Goal: Task Accomplishment & Management: Manage account settings

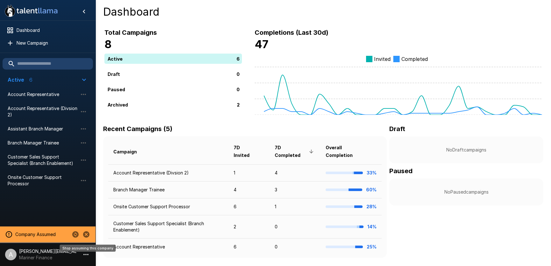
click at [84, 233] on icon "Stop assuming this company" at bounding box center [86, 234] width 6 height 6
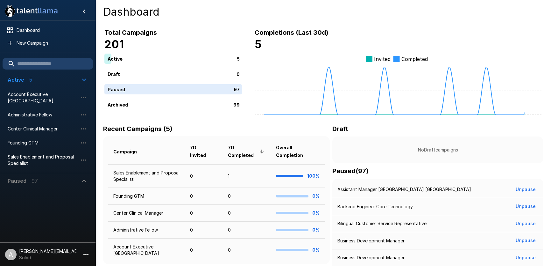
click at [76, 251] on p "[PERSON_NAME][EMAIL_ADDRESS][DOMAIN_NAME]" at bounding box center [47, 251] width 57 height 6
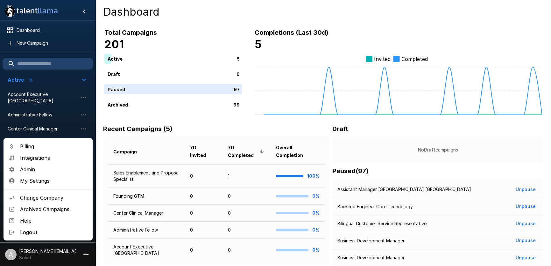
click at [69, 168] on span "Admin" at bounding box center [53, 169] width 67 height 8
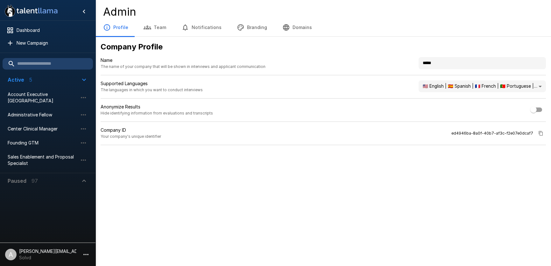
drag, startPoint x: 453, startPoint y: 62, endPoint x: 388, endPoint y: 53, distance: 65.2
click at [388, 53] on div "**********" at bounding box center [324, 93] width 456 height 113
type input "****"
click at [258, 35] on button "Branding" at bounding box center [252, 27] width 46 height 18
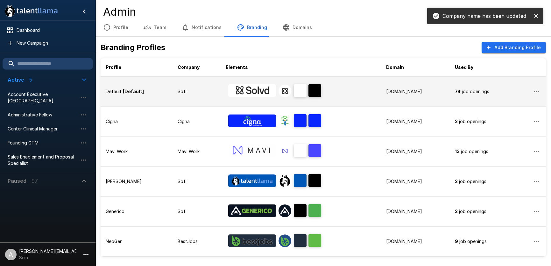
click at [207, 96] on td "Sofi" at bounding box center [197, 91] width 48 height 30
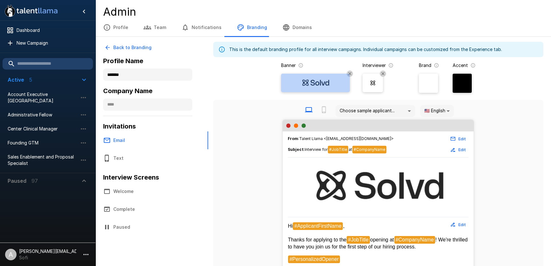
click at [317, 79] on img at bounding box center [315, 83] width 38 height 10
click at [0, 0] on input "file" at bounding box center [0, 0] width 0 height 0
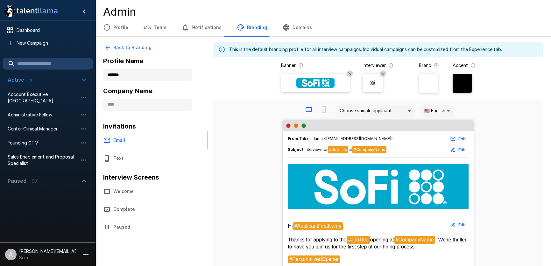
click at [373, 84] on img at bounding box center [373, 83] width 10 height 10
click at [0, 0] on input "file" at bounding box center [0, 0] width 0 height 0
click at [464, 83] on div at bounding box center [462, 83] width 19 height 19
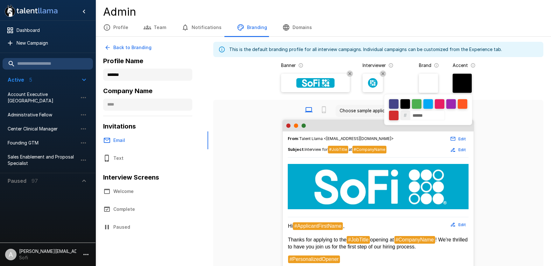
click at [464, 83] on div at bounding box center [275, 133] width 551 height 266
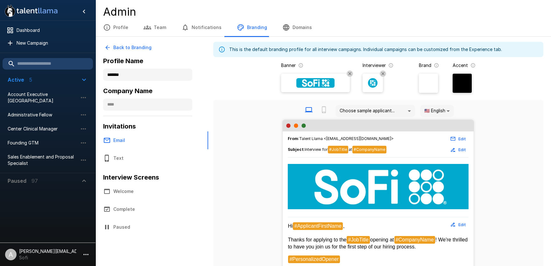
click at [460, 88] on div at bounding box center [462, 83] width 19 height 19
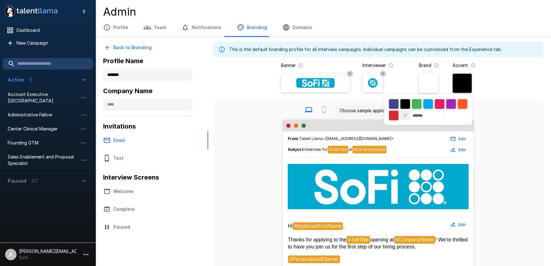
drag, startPoint x: 430, startPoint y: 115, endPoint x: 404, endPoint y: 115, distance: 26.1
click at [404, 115] on div "# ******" at bounding box center [428, 109] width 88 height 31
paste input
type input "******"
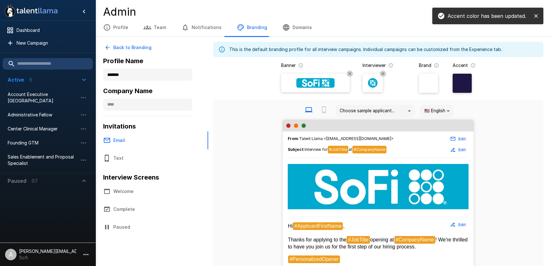
click at [495, 115] on div "Choose sample applicant... 🇺🇸 English **" at bounding box center [378, 110] width 320 height 17
click at [432, 90] on div at bounding box center [428, 83] width 19 height 19
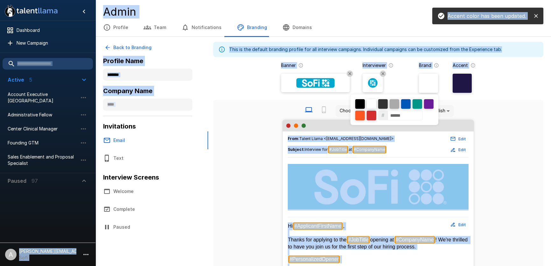
click at [432, 90] on div at bounding box center [275, 133] width 551 height 266
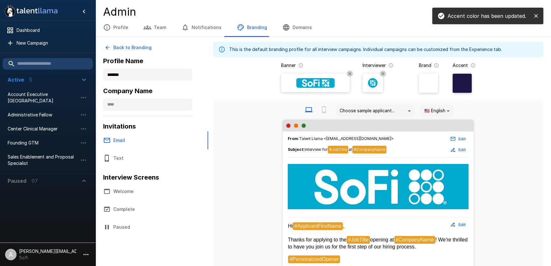
click at [427, 87] on div at bounding box center [428, 83] width 19 height 19
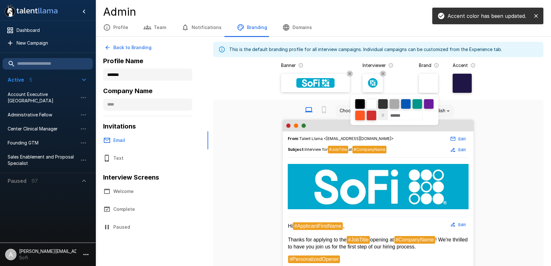
click at [402, 112] on input "******" at bounding box center [405, 115] width 35 height 10
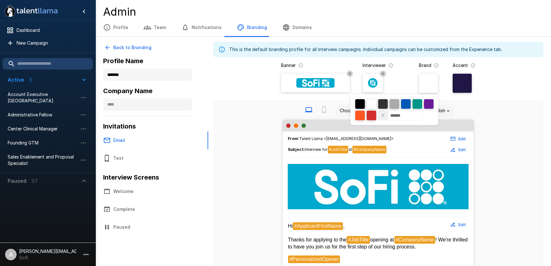
paste input
type input "******"
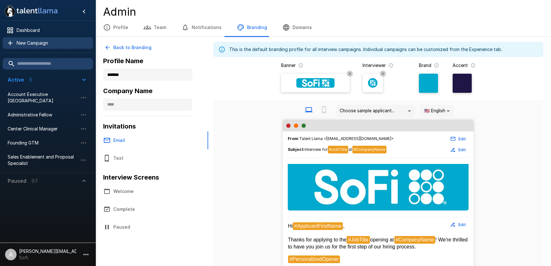
click at [49, 48] on div "New Campaign" at bounding box center [48, 42] width 90 height 11
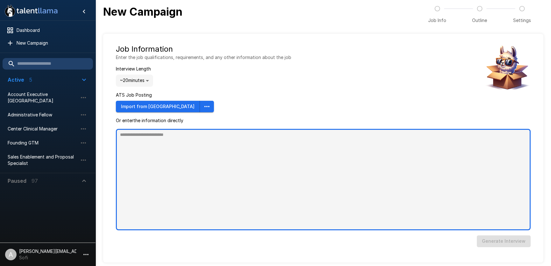
type textarea "*"
click at [244, 150] on textarea at bounding box center [323, 179] width 415 height 101
paste textarea "**********"
type textarea "**********"
type textarea "*"
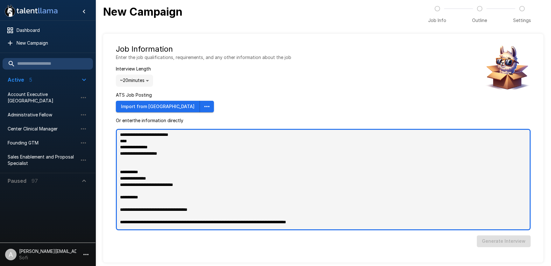
scroll to position [543, 0]
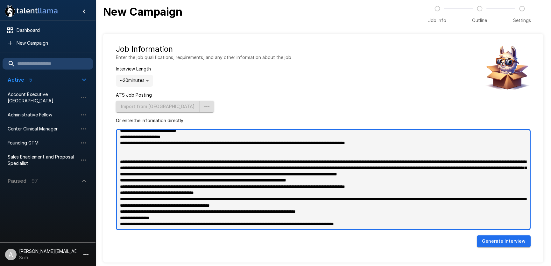
type textarea "**********"
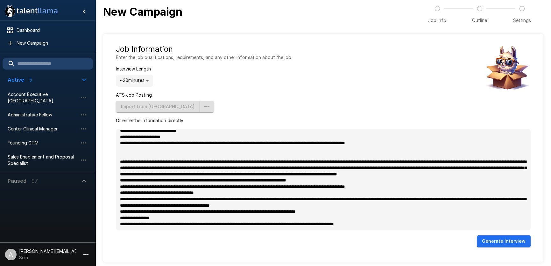
type textarea "*"
click at [495, 237] on button "Generate Interview" at bounding box center [504, 241] width 54 height 12
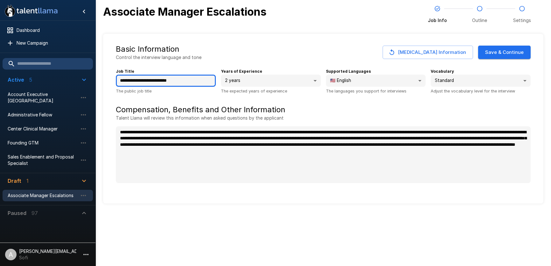
click at [161, 81] on input "**********" at bounding box center [166, 80] width 100 height 12
type input "**********"
type textarea "*"
type input "**********"
type textarea "*"
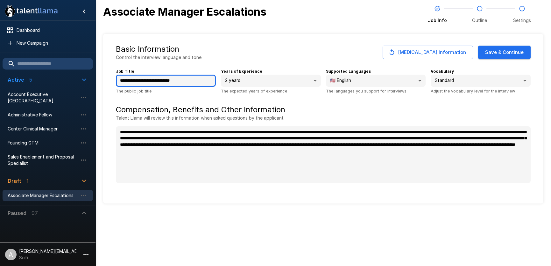
type input "**********"
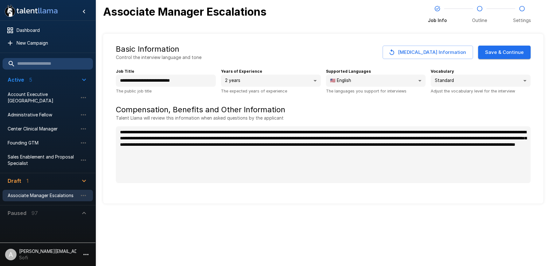
click at [315, 42] on div "**********" at bounding box center [323, 118] width 440 height 169
type textarea "*"
click at [499, 52] on button "Save & Continue" at bounding box center [504, 52] width 53 height 13
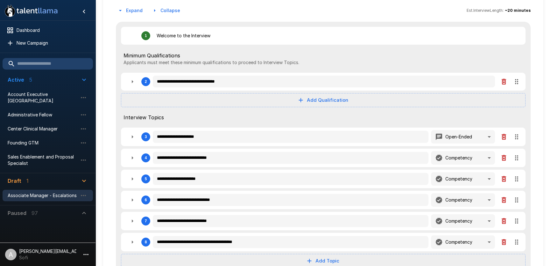
scroll to position [109, 0]
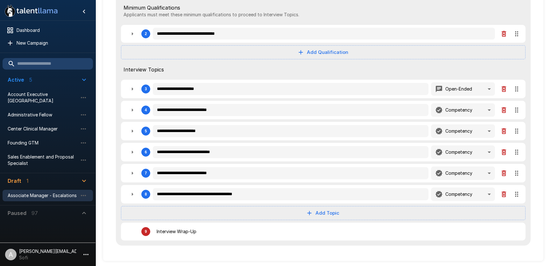
type textarea "*"
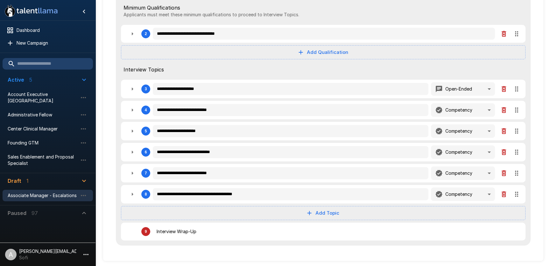
type textarea "*"
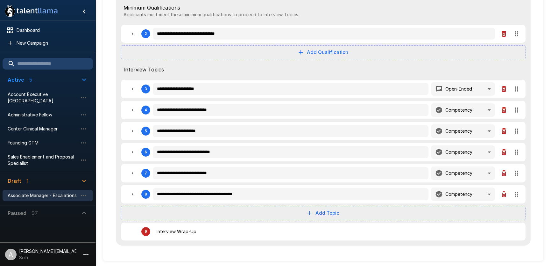
type textarea "*"
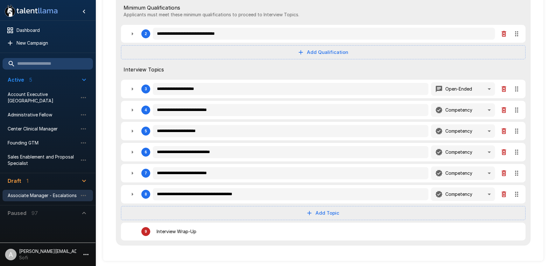
type textarea "*"
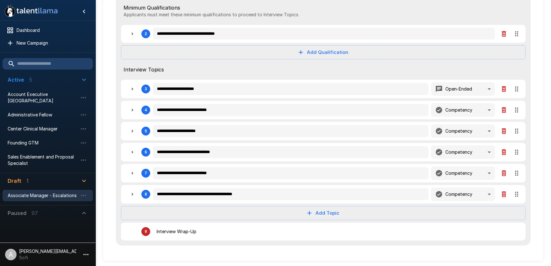
type textarea "*"
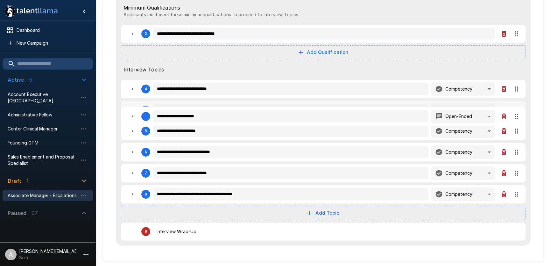
type textarea "*"
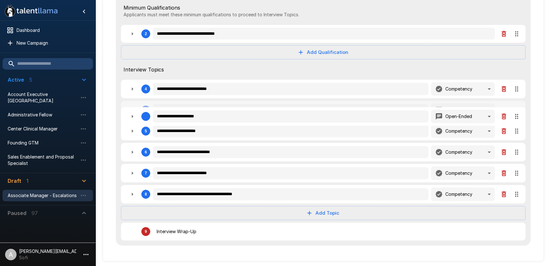
type textarea "*"
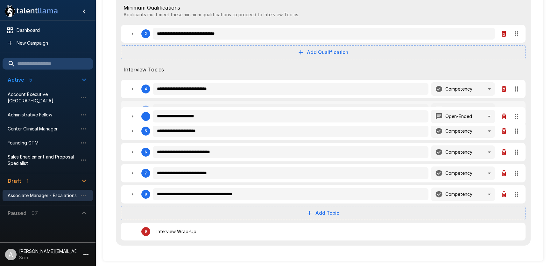
type textarea "*"
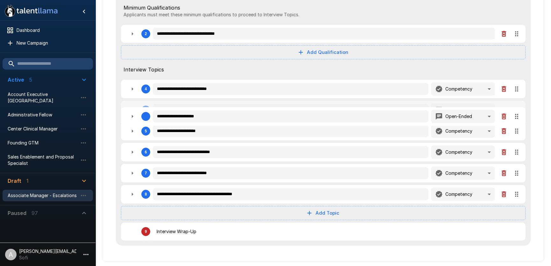
type textarea "*"
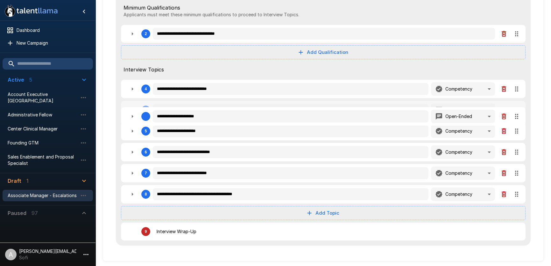
type textarea "*"
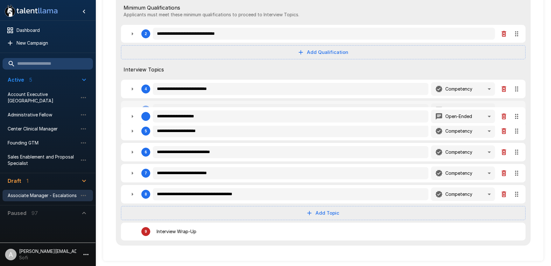
type textarea "*"
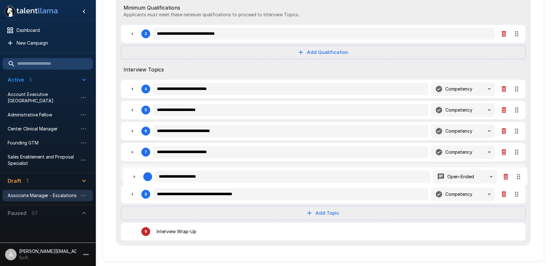
type textarea "*"
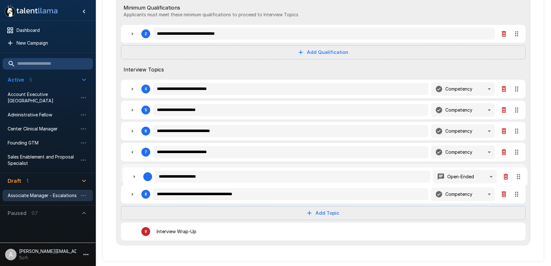
type textarea "*"
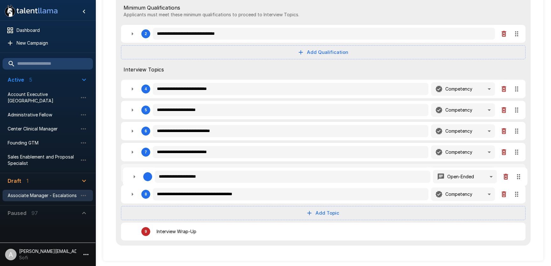
type textarea "*"
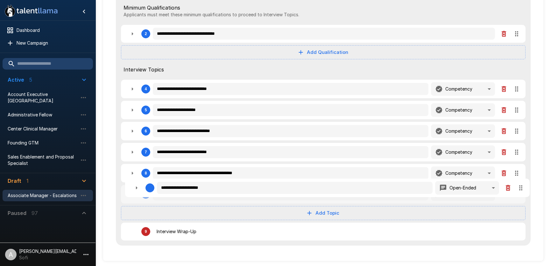
type textarea "*"
drag, startPoint x: 516, startPoint y: 91, endPoint x: 521, endPoint y: 188, distance: 97.8
type textarea "*"
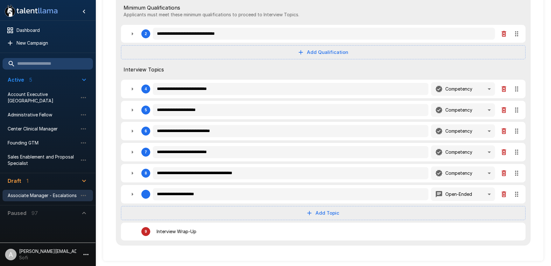
type textarea "*"
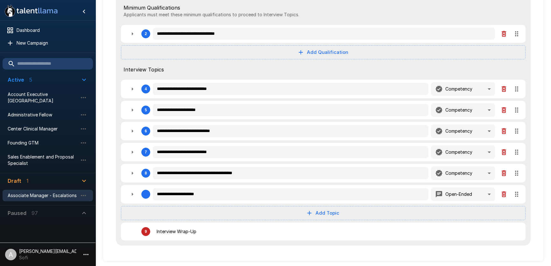
type textarea "*"
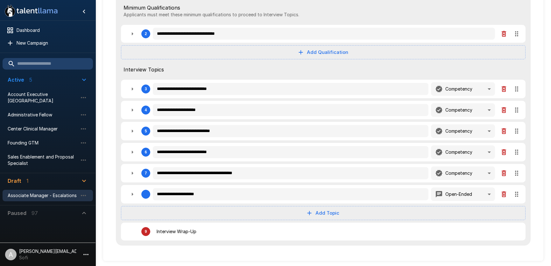
type textarea "*"
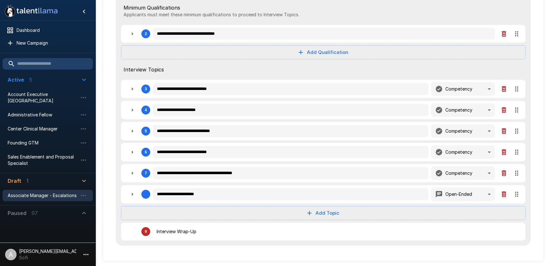
type textarea "*"
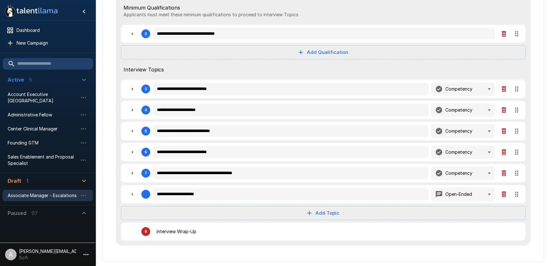
type textarea "*"
click at [131, 89] on icon "button" at bounding box center [133, 89] width 8 height 8
type textarea "*"
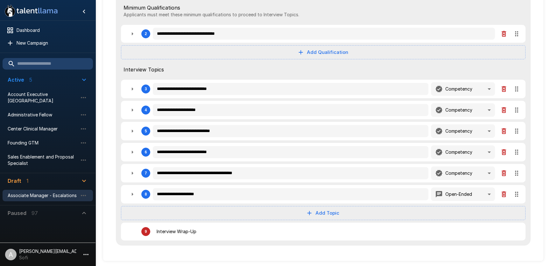
type textarea "*"
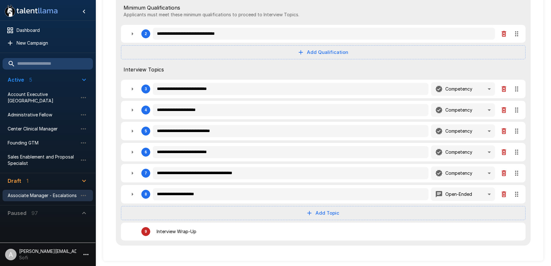
type textarea "*"
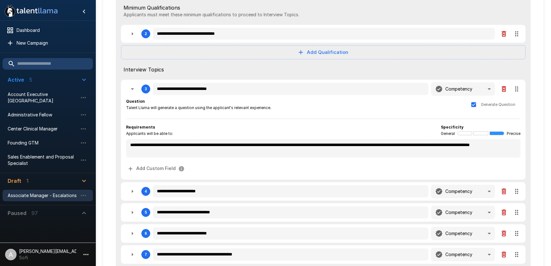
click at [131, 89] on icon "button" at bounding box center [133, 89] width 8 height 8
type textarea "*"
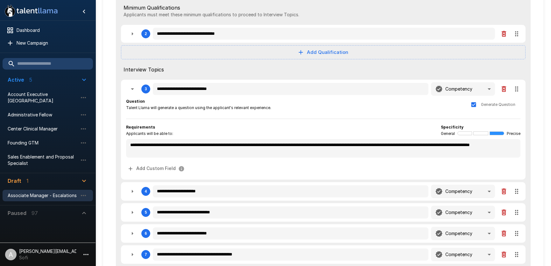
type textarea "*"
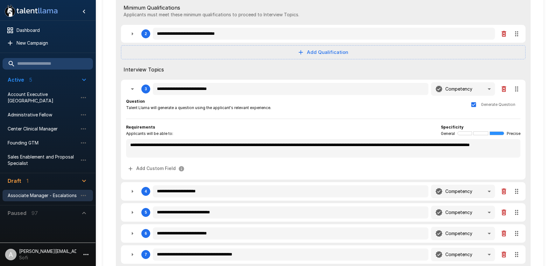
type textarea "*"
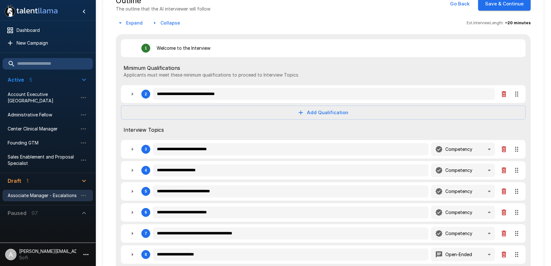
scroll to position [0, 0]
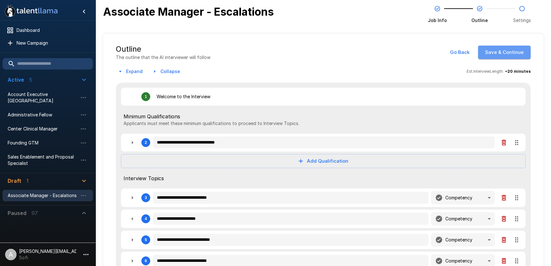
click at [512, 55] on button "Save & Continue" at bounding box center [504, 52] width 53 height 13
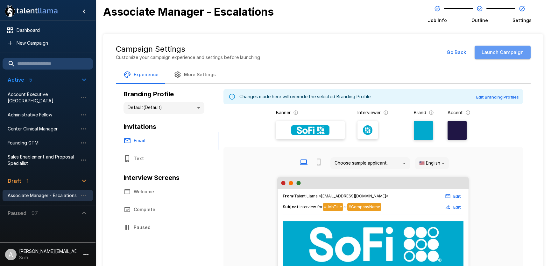
click at [512, 55] on button "Launch Campaign" at bounding box center [503, 52] width 56 height 13
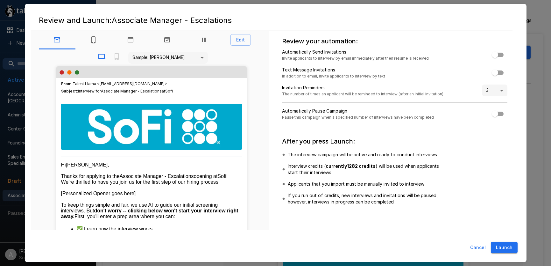
click at [510, 246] on button "Launch" at bounding box center [504, 247] width 27 height 12
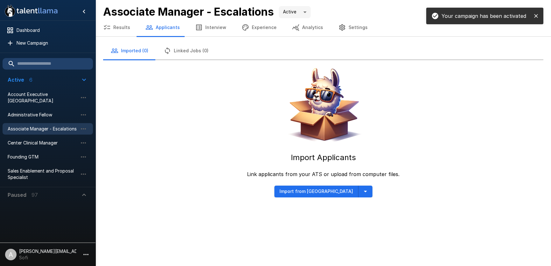
click at [362, 191] on icon "button" at bounding box center [366, 191] width 8 height 8
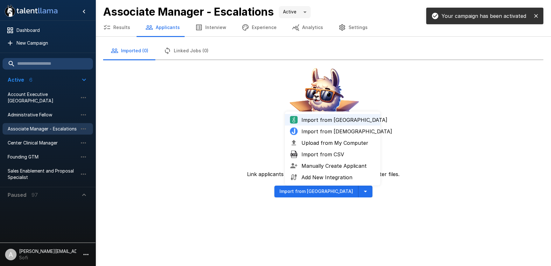
click at [354, 144] on span "Upload from My Computer" at bounding box center [338, 143] width 74 height 8
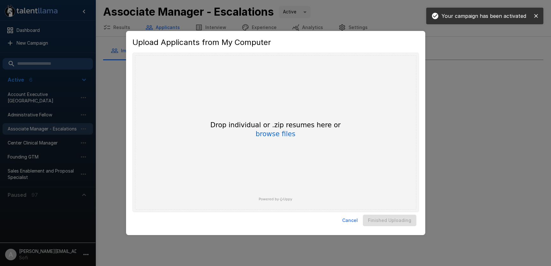
click at [274, 138] on div "Drop individual or .zip resumes here or browse files" at bounding box center [275, 129] width 153 height 18
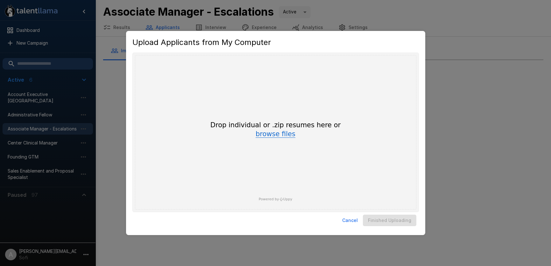
click at [279, 131] on button "browse files" at bounding box center [276, 134] width 40 height 7
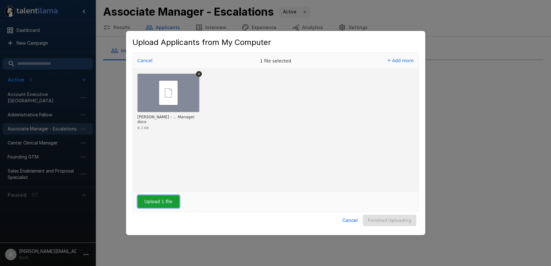
click at [155, 198] on button "Upload 1 file" at bounding box center [159, 201] width 42 height 13
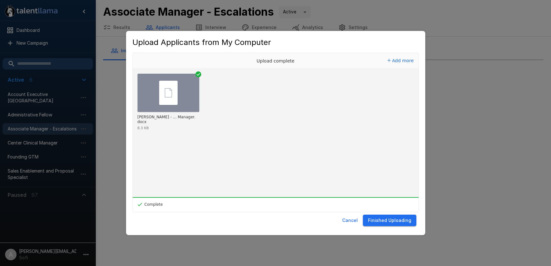
click at [393, 218] on button "Finished Uploading" at bounding box center [389, 220] width 53 height 12
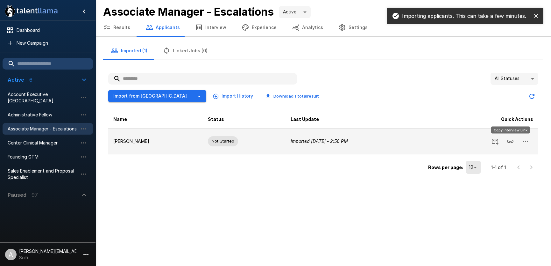
click at [510, 138] on icon "Copy Interview Link" at bounding box center [511, 141] width 8 height 8
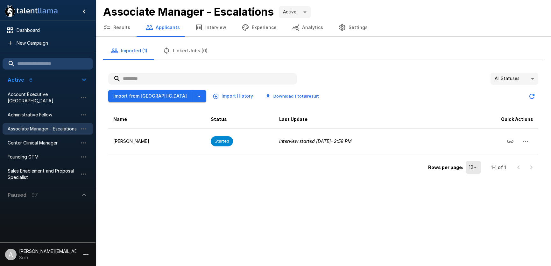
click at [86, 250] on button "button" at bounding box center [86, 254] width 11 height 11
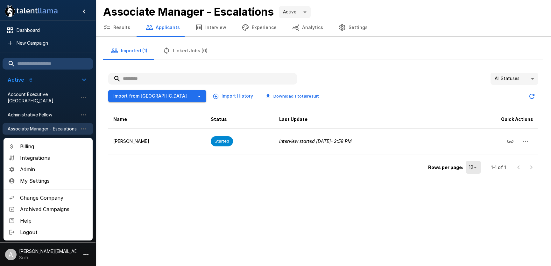
click at [61, 199] on span "Change Company" at bounding box center [53, 198] width 67 height 8
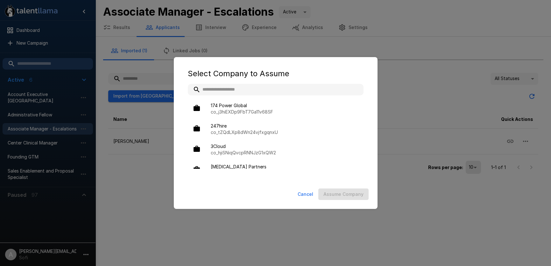
click at [264, 90] on input "text" at bounding box center [276, 89] width 176 height 11
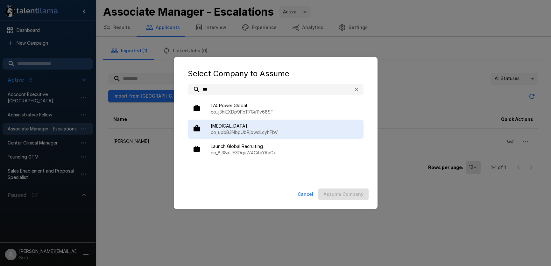
type input "***"
click at [276, 132] on p "co_upbB3NbpUbRjbwdLcyhFbV" at bounding box center [285, 132] width 148 height 6
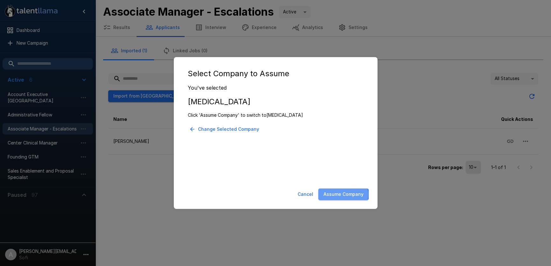
click at [343, 194] on button "Assume Company" at bounding box center [343, 194] width 50 height 12
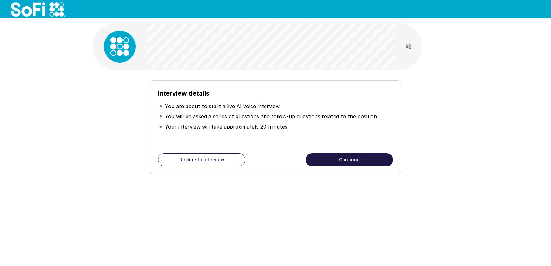
click at [325, 151] on div "Interview details You are about to start a live AI voice interview You will be …" at bounding box center [275, 127] width 251 height 94
click at [329, 158] on button "Continue" at bounding box center [350, 159] width 88 height 13
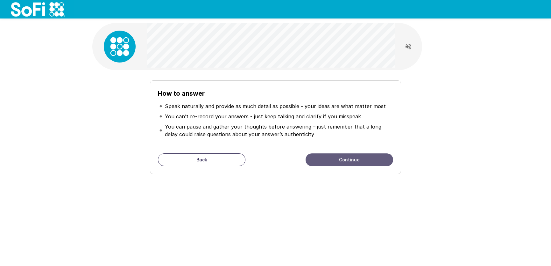
click at [329, 158] on button "Continue" at bounding box center [350, 159] width 88 height 13
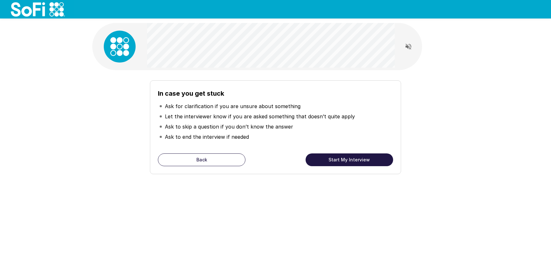
click at [329, 158] on button "Start My Interview" at bounding box center [350, 159] width 88 height 13
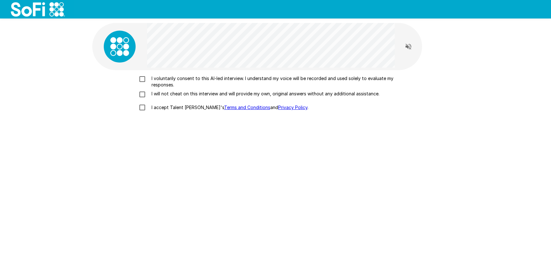
click at [175, 77] on p "I voluntarily consent to this AI-led interview. I understand my voice will be r…" at bounding box center [282, 81] width 267 height 13
click at [168, 94] on p "I will not cheat on this interview and will provide my own, original answers wi…" at bounding box center [264, 93] width 230 height 6
click at [167, 108] on p "I accept Talent Llama's Terms and Conditions and Privacy Policy ." at bounding box center [228, 107] width 159 height 6
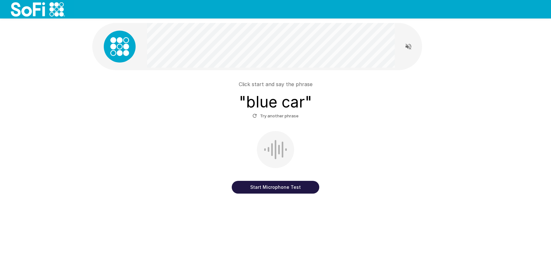
click at [273, 188] on button "Start Microphone Test" at bounding box center [276, 187] width 88 height 13
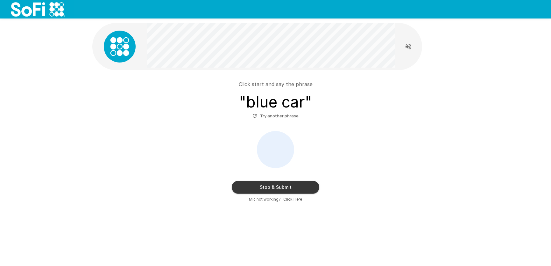
click at [273, 188] on button "Stop & Submit" at bounding box center [276, 187] width 88 height 13
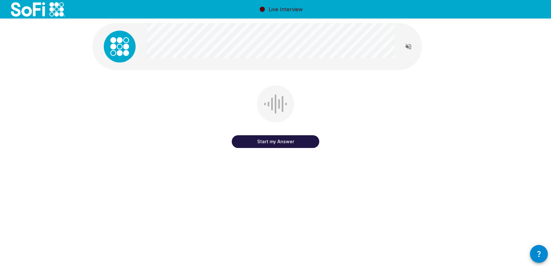
click at [273, 143] on button "Start my Answer" at bounding box center [276, 141] width 88 height 13
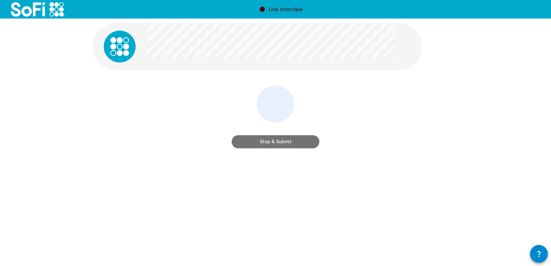
click at [273, 143] on button "Stop & Submit" at bounding box center [276, 141] width 88 height 13
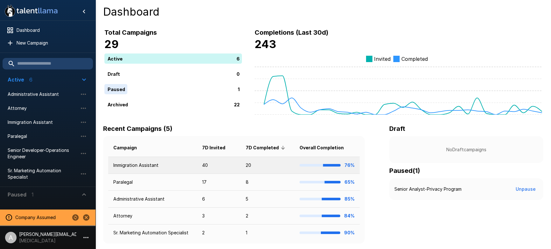
click at [174, 162] on td "Immigration Assistant" at bounding box center [152, 165] width 89 height 17
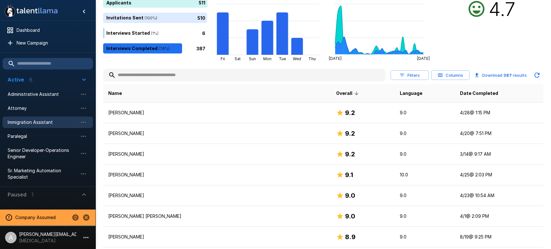
scroll to position [73, 0]
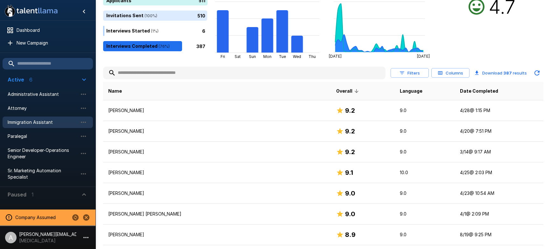
click at [449, 76] on button "Columns" at bounding box center [450, 73] width 38 height 10
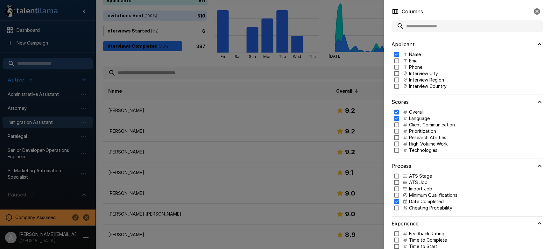
scroll to position [11, 0]
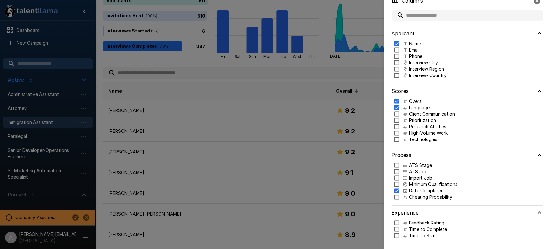
click at [416, 122] on p "Prioritization" at bounding box center [422, 120] width 27 height 6
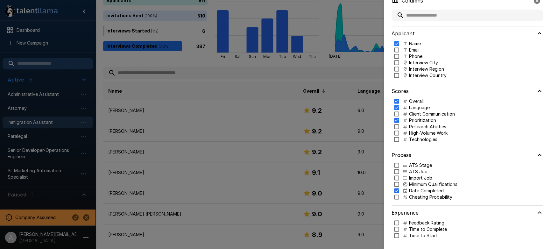
click at [416, 127] on p "Research Abilities" at bounding box center [427, 127] width 37 height 6
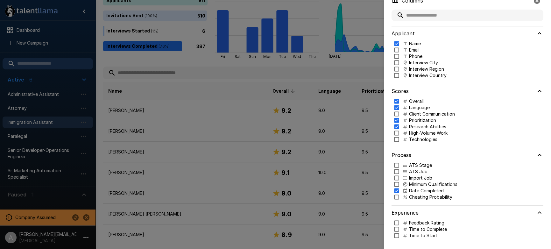
click at [415, 199] on p "Cheating Probability" at bounding box center [430, 197] width 43 height 6
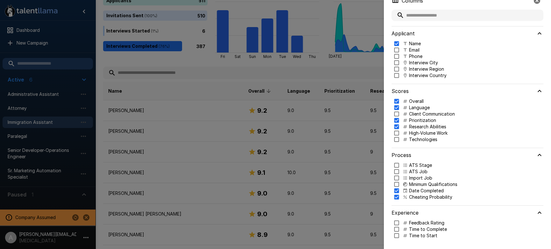
click at [328, 114] on div at bounding box center [275, 124] width 551 height 249
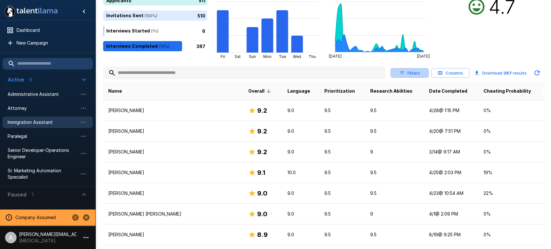
click at [416, 72] on button "Filters" at bounding box center [410, 73] width 38 height 10
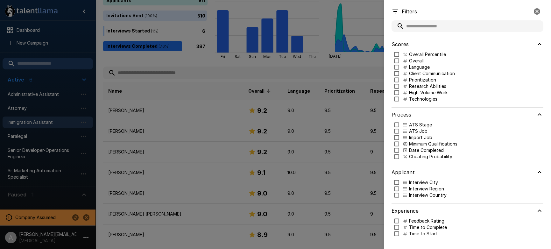
click at [421, 80] on p "Prioritization" at bounding box center [422, 80] width 27 height 6
type input "***"
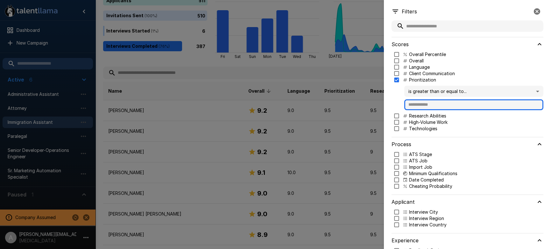
click at [416, 106] on input "text" at bounding box center [473, 104] width 139 height 11
type input "*"
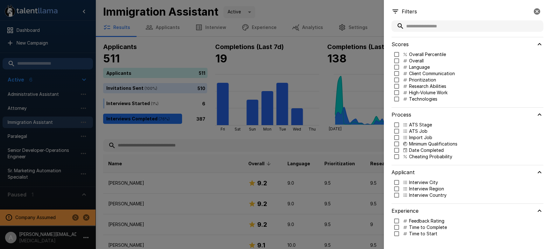
click at [358, 80] on div at bounding box center [275, 124] width 551 height 249
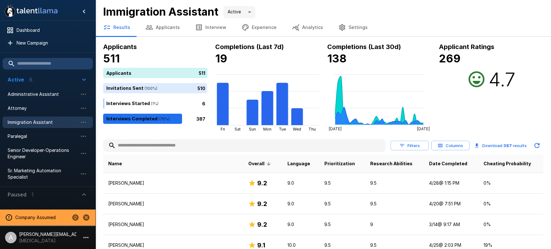
click at [352, 29] on button "Settings" at bounding box center [353, 27] width 45 height 18
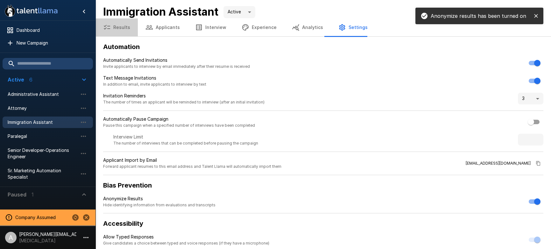
click at [131, 29] on button "Results" at bounding box center [117, 27] width 42 height 18
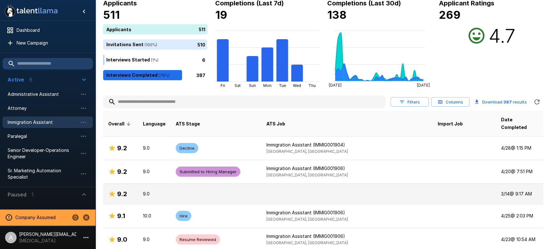
scroll to position [54, 0]
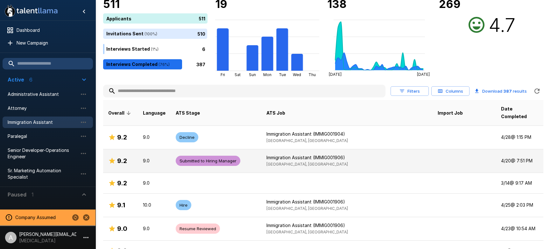
click at [261, 158] on td "Submitted to Hiring Manager" at bounding box center [216, 161] width 91 height 24
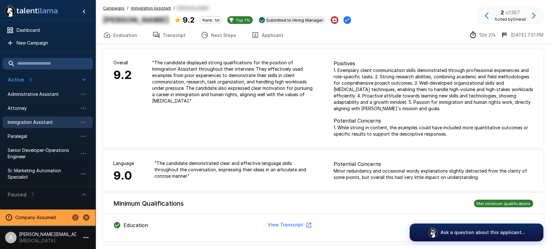
click at [150, 6] on u "Immigration Assistant" at bounding box center [151, 8] width 40 height 5
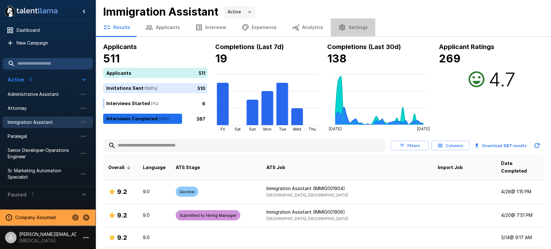
click at [353, 32] on button "Settings" at bounding box center [353, 27] width 45 height 18
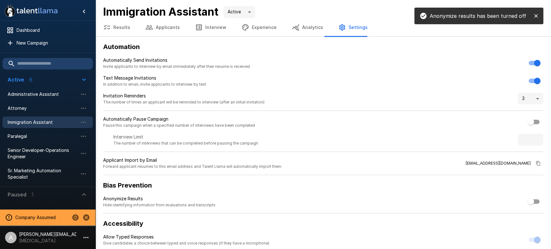
click at [175, 29] on button "Applicants" at bounding box center [163, 27] width 50 height 18
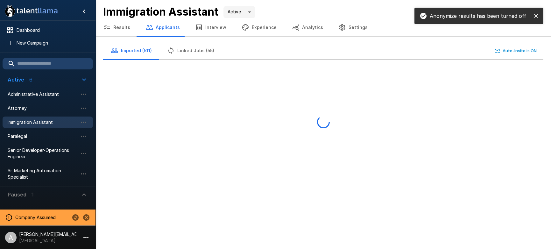
click at [195, 27] on icon "button" at bounding box center [199, 28] width 8 height 8
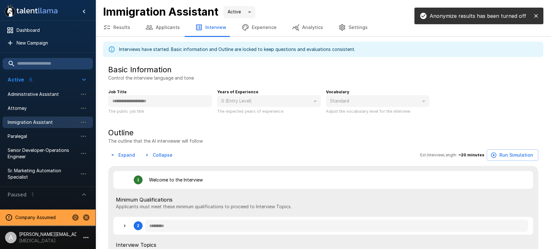
type textarea "*"
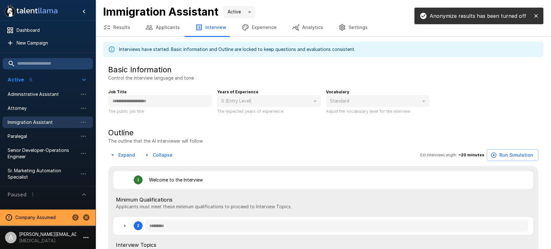
type textarea "*"
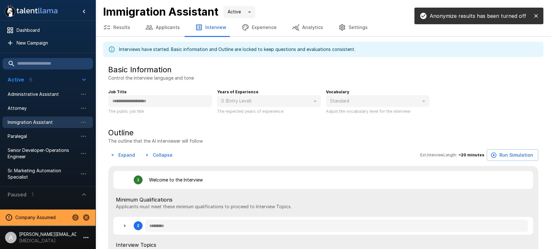
type textarea "*"
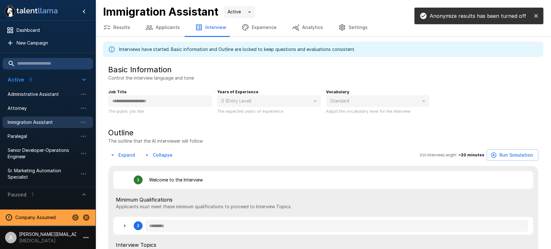
type textarea "*"
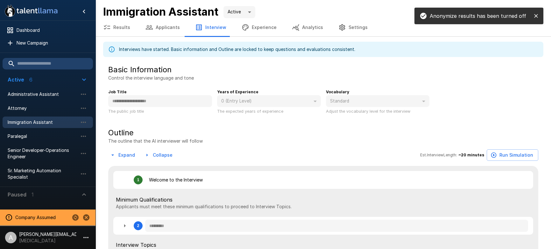
type textarea "*"
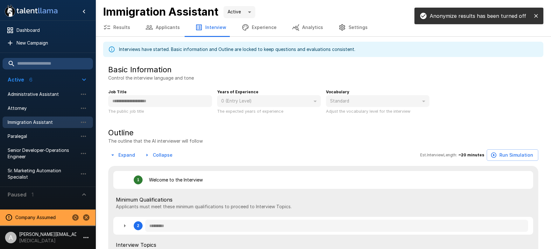
type textarea "*"
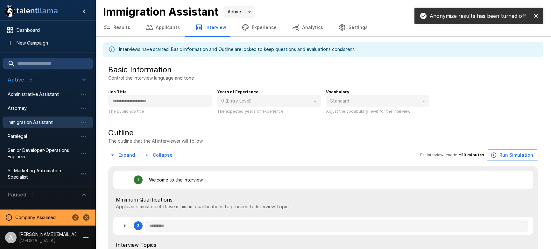
type textarea "*"
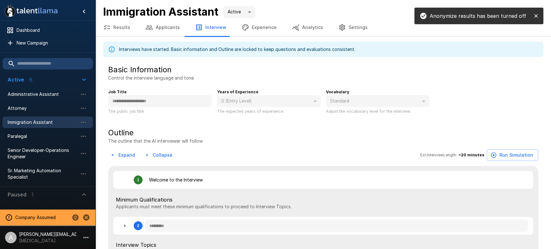
type textarea "*"
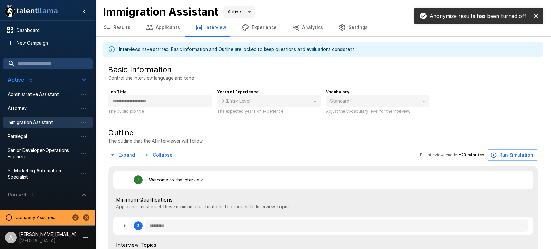
type textarea "*"
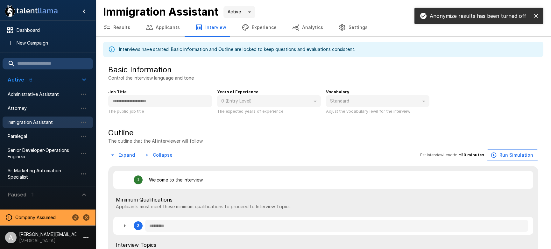
type textarea "*"
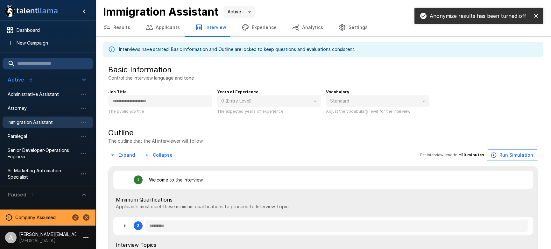
type textarea "*"
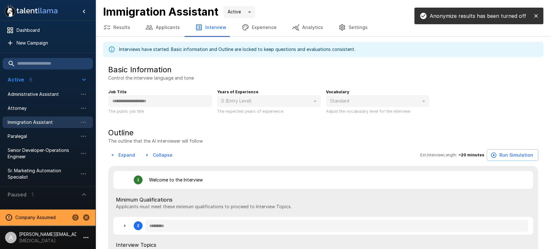
type textarea "*"
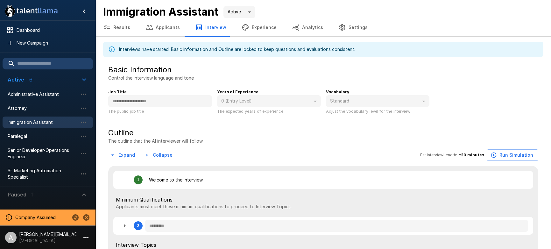
click at [127, 30] on button "Results" at bounding box center [117, 27] width 42 height 18
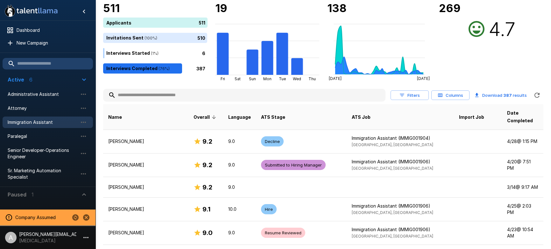
scroll to position [76, 0]
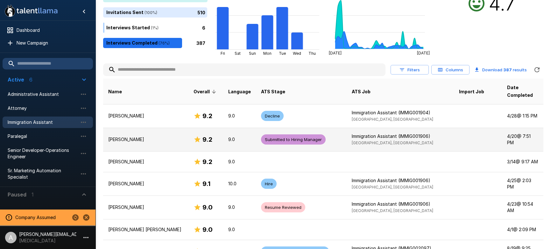
click at [313, 131] on td "Submitted to Hiring Manager" at bounding box center [301, 140] width 91 height 24
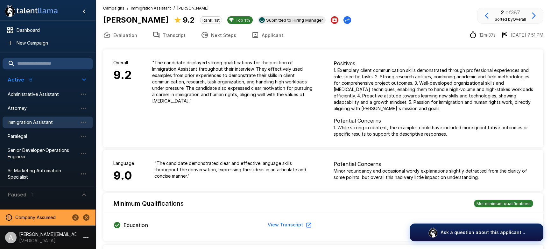
click at [465, 232] on p "Ask a question about this applicant..." at bounding box center [483, 232] width 85 height 6
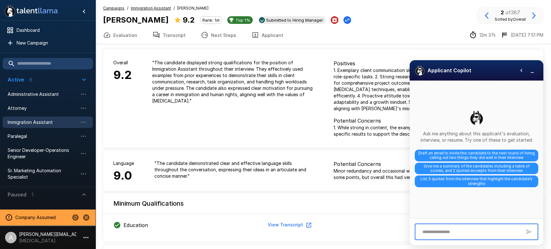
click at [455, 231] on textarea at bounding box center [470, 231] width 103 height 11
click at [135, 30] on button "Evaluation" at bounding box center [120, 35] width 49 height 18
click at [147, 9] on u "Immigration Assistant" at bounding box center [151, 8] width 40 height 5
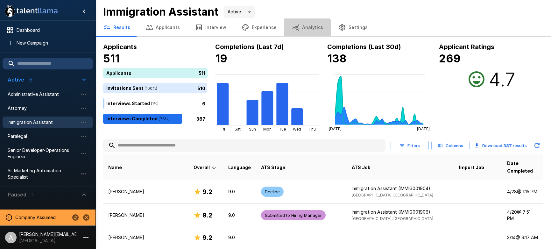
click at [295, 31] on button "Analytics" at bounding box center [307, 27] width 46 height 18
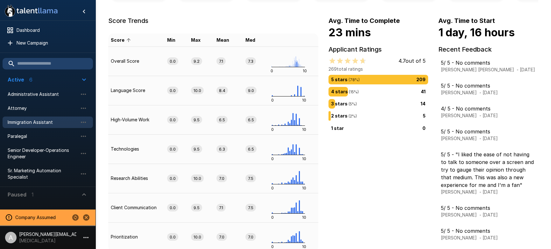
scroll to position [134, 0]
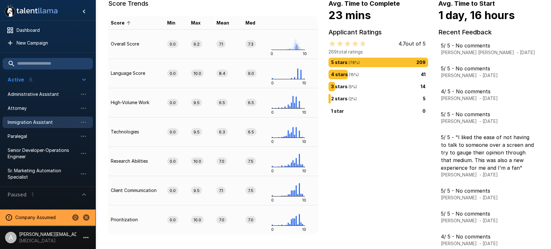
click at [382, 77] on div "4 stars ( 15 %) 41" at bounding box center [378, 74] width 95 height 7
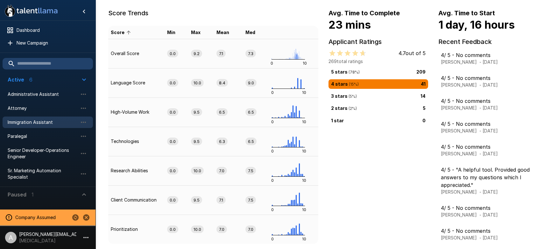
click at [394, 111] on div "2 stars ( 2 %) 5" at bounding box center [378, 108] width 95 height 7
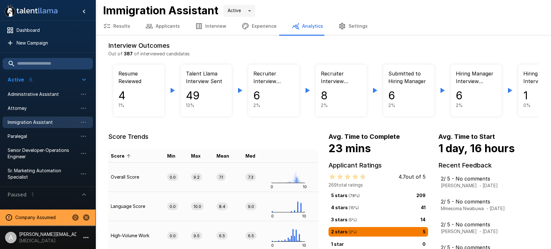
scroll to position [0, 0]
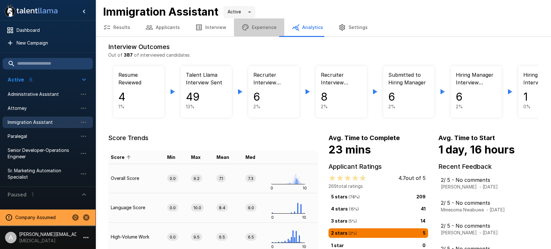
click at [263, 26] on button "Experience" at bounding box center [259, 27] width 50 height 18
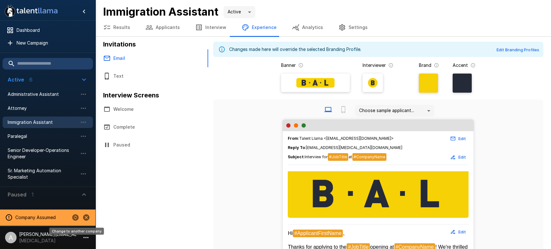
click at [74, 219] on icon "Change to another company" at bounding box center [75, 217] width 6 height 6
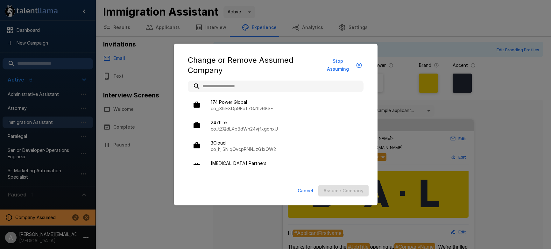
click at [296, 87] on input "text" at bounding box center [276, 86] width 176 height 11
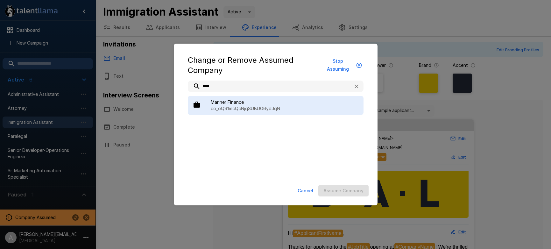
type input "****"
click at [256, 109] on p "co_oQ91mcQcNjqSUBUG6ydJqN" at bounding box center [285, 108] width 148 height 6
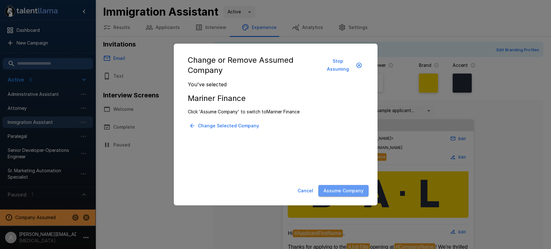
click at [350, 192] on button "Assume Company" at bounding box center [343, 191] width 50 height 12
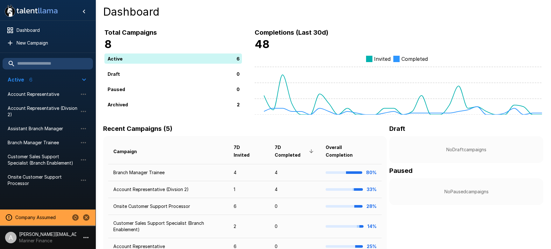
scroll to position [34, 0]
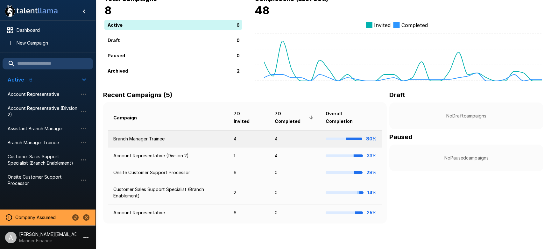
click at [243, 142] on td "4" at bounding box center [249, 138] width 41 height 17
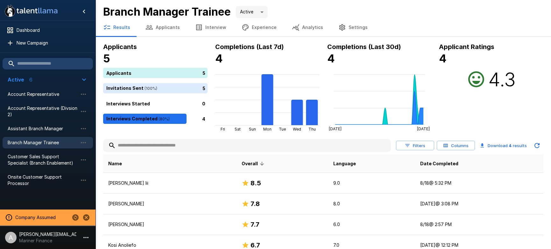
click at [210, 24] on button "Interview" at bounding box center [211, 27] width 46 height 18
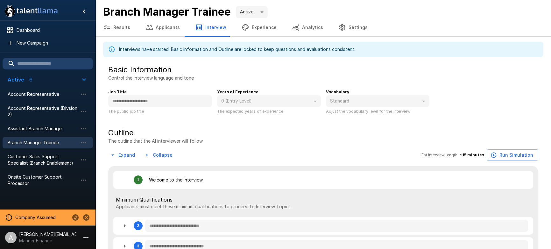
type textarea "*"
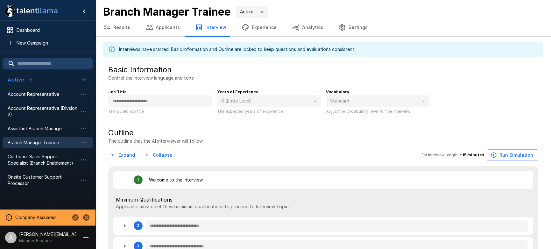
type textarea "*"
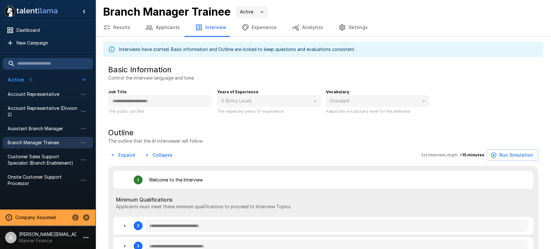
type textarea "*"
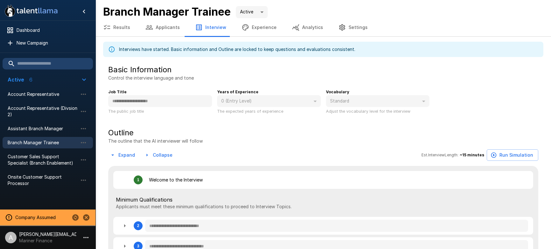
type textarea "*"
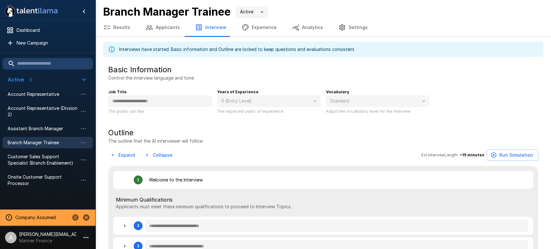
type textarea "*"
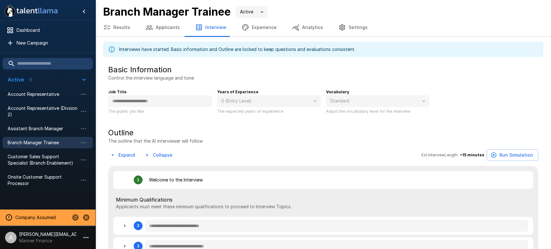
type textarea "*"
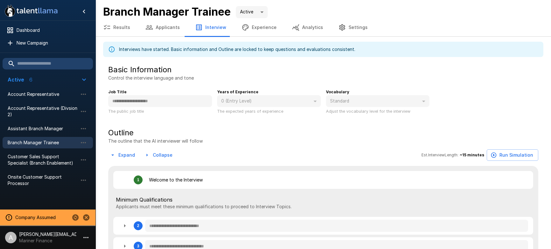
type textarea "*"
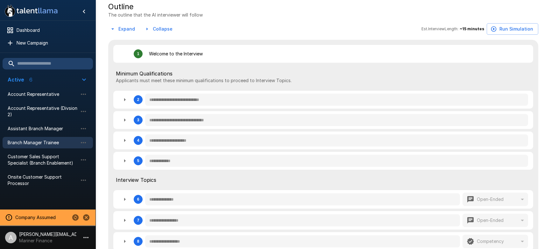
scroll to position [127, 0]
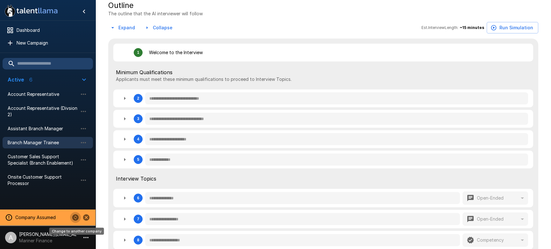
click at [75, 217] on icon "Change to another company" at bounding box center [75, 217] width 6 height 6
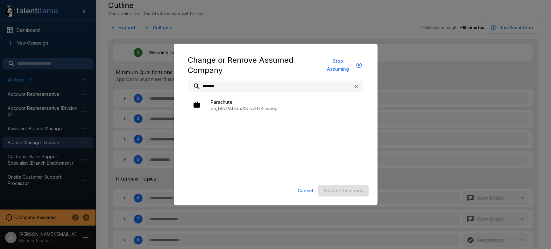
type input "*******"
click at [274, 116] on ul "Parachute co_bRcPAL5oxXKtvcRzKLwoeg" at bounding box center [276, 105] width 176 height 27
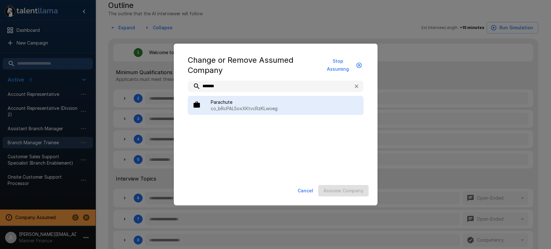
click at [274, 112] on div "Parachute co_bRcPAL5oxXKtvcRzKLwoeg" at bounding box center [276, 105] width 176 height 19
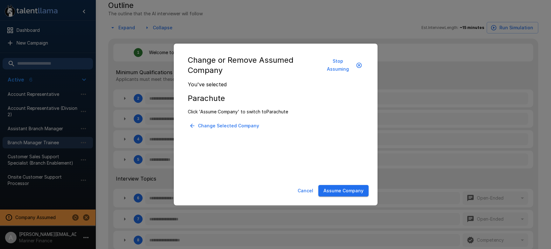
click at [332, 193] on button "Assume Company" at bounding box center [343, 191] width 50 height 12
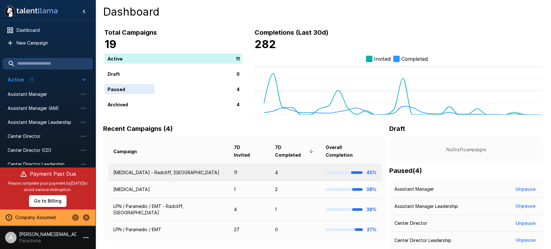
click at [199, 164] on td "[MEDICAL_DATA] - Radcliff, [GEOGRAPHIC_DATA]" at bounding box center [168, 172] width 121 height 17
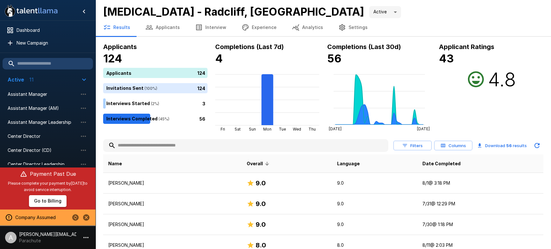
click at [204, 27] on button "Interview" at bounding box center [211, 27] width 46 height 18
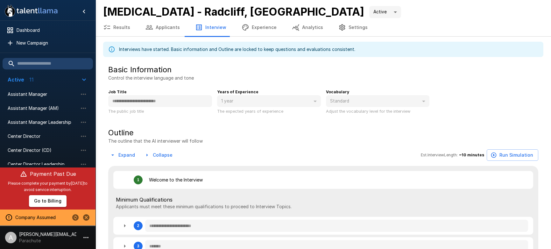
type textarea "*"
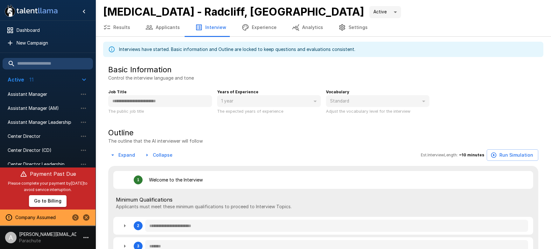
type textarea "*"
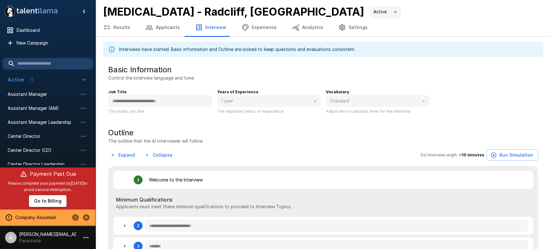
type textarea "*"
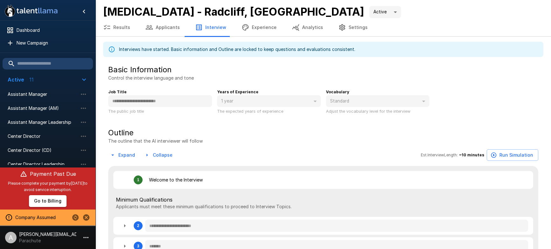
type textarea "*"
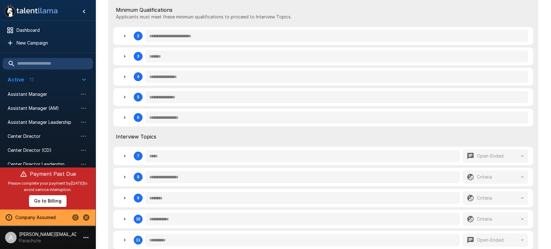
scroll to position [192, 0]
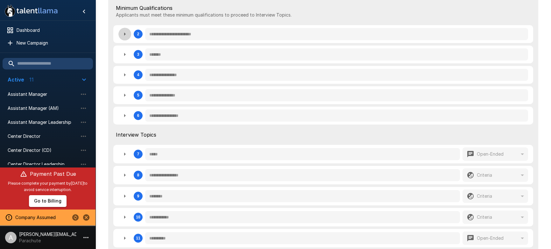
click at [125, 36] on icon "button" at bounding box center [125, 34] width 8 height 8
type textarea "*"
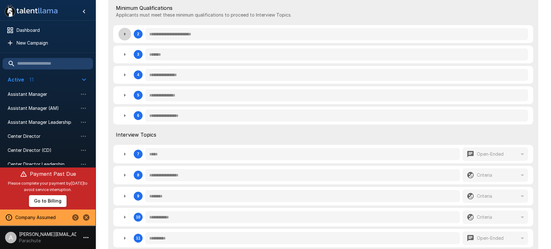
type textarea "*"
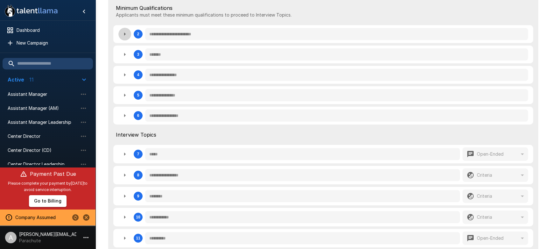
type textarea "*"
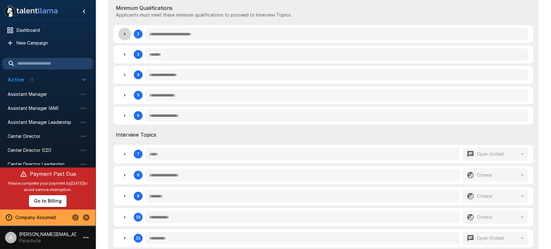
type textarea "*"
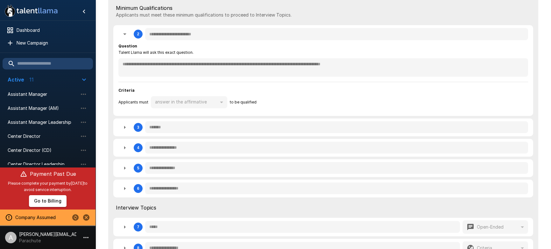
click at [125, 36] on icon "button" at bounding box center [125, 34] width 8 height 8
type textarea "*"
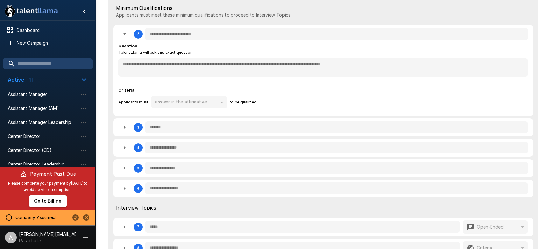
type textarea "*"
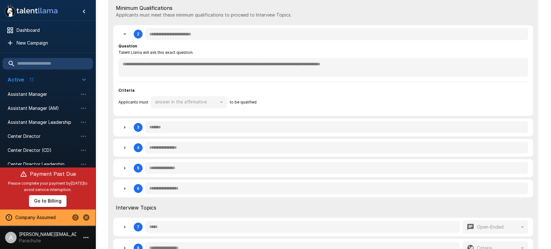
type textarea "*"
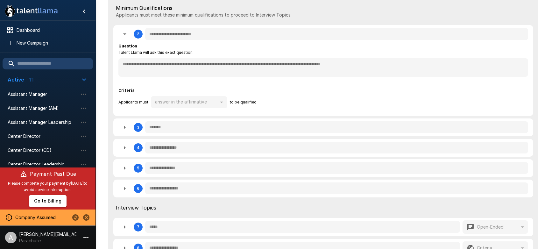
type textarea "*"
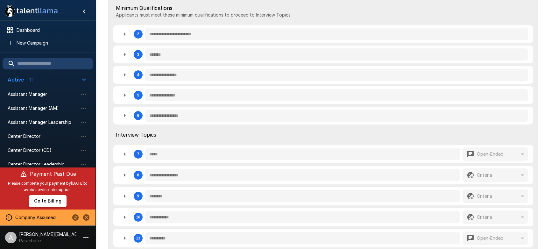
click at [126, 80] on button "button" at bounding box center [124, 74] width 13 height 13
type textarea "*"
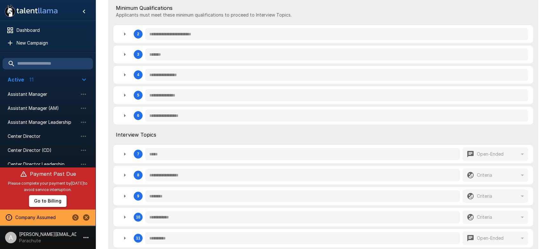
type textarea "*"
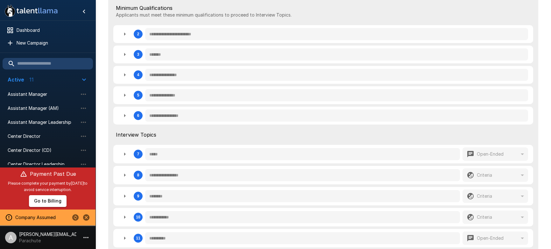
type textarea "*"
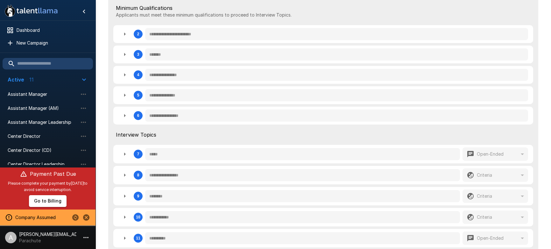
type textarea "*"
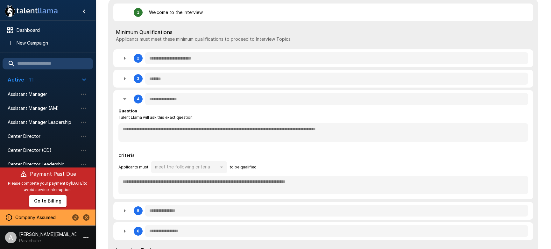
scroll to position [146, 0]
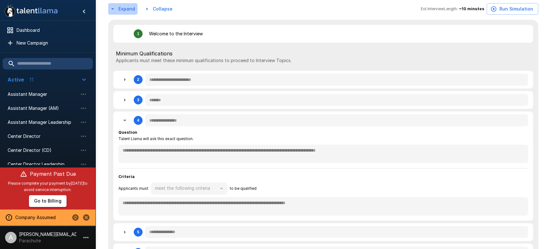
click at [127, 14] on button "Expand" at bounding box center [122, 9] width 29 height 12
type textarea "*"
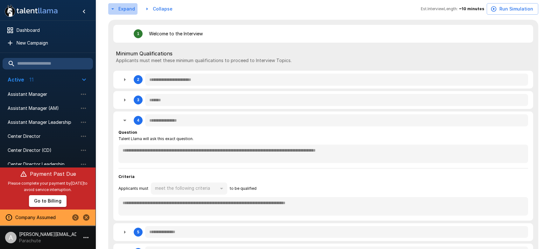
type textarea "*"
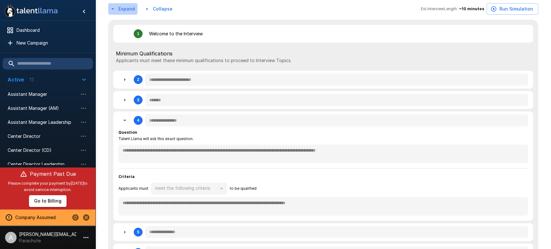
type textarea "*"
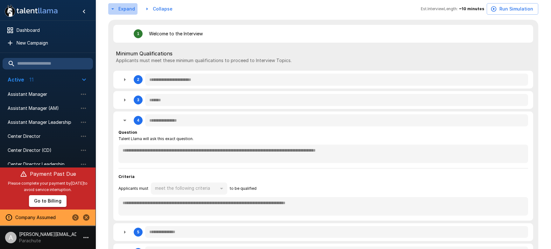
type textarea "*"
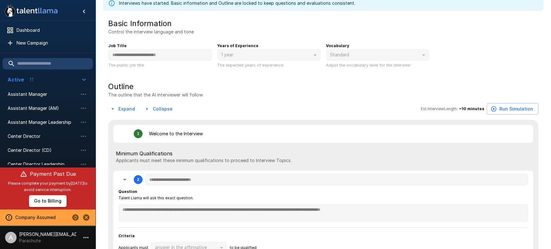
scroll to position [0, 0]
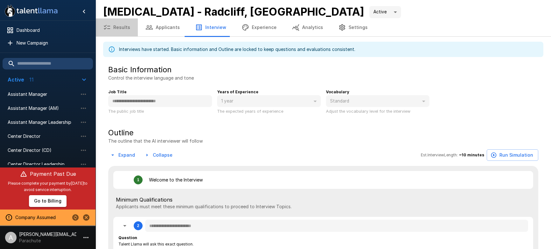
click at [126, 30] on button "Results" at bounding box center [117, 27] width 42 height 18
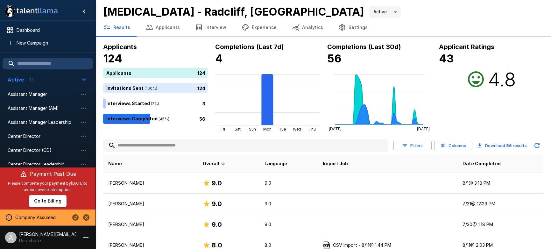
click at [416, 144] on button "Filters" at bounding box center [412, 146] width 38 height 10
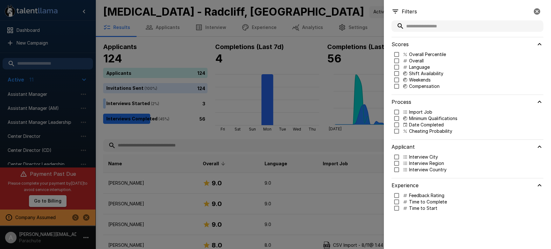
click at [414, 74] on p "Shift Availability" at bounding box center [426, 73] width 34 height 6
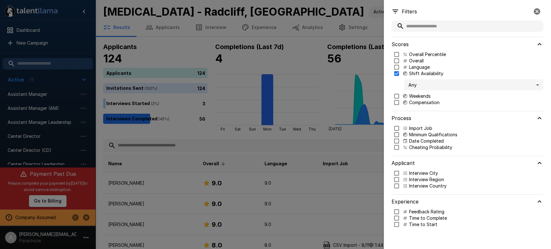
click at [415, 66] on p "Language" at bounding box center [419, 67] width 21 height 6
type input "***"
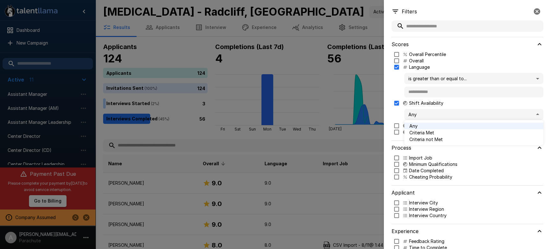
click at [423, 111] on body ".st0{fill:#FFFFFF;} .st1{fill:#76a4ed;} Dashboard New Campaign Active 11 Assist…" at bounding box center [275, 124] width 551 height 249
click at [424, 131] on span "Criteria Met" at bounding box center [473, 132] width 129 height 7
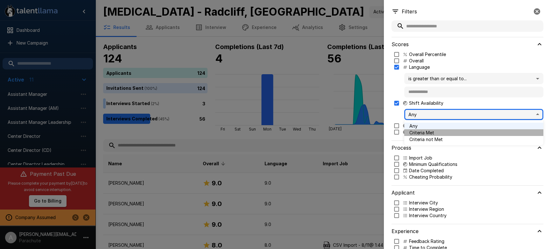
type input "****"
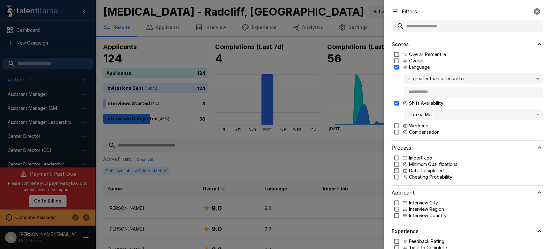
click at [355, 118] on div at bounding box center [275, 124] width 551 height 249
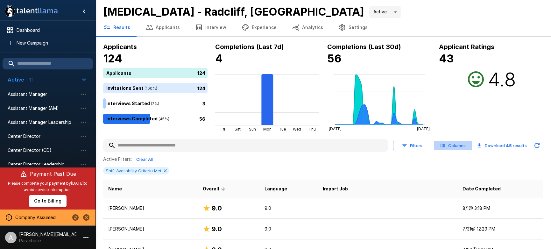
click at [442, 144] on icon "button" at bounding box center [443, 146] width 6 height 6
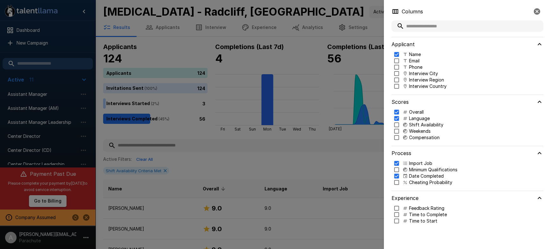
click at [413, 123] on p "Shift Availability" at bounding box center [426, 125] width 34 height 6
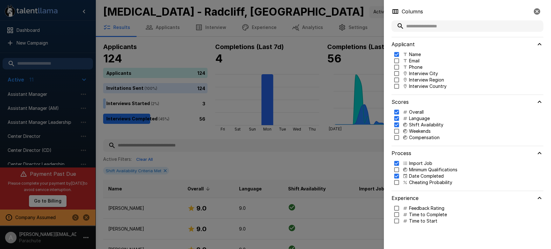
click at [414, 132] on p "Weekends" at bounding box center [420, 131] width 22 height 6
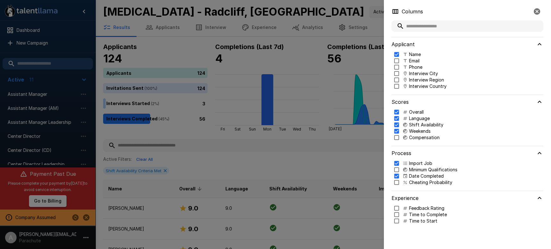
click at [414, 138] on p "Compensation" at bounding box center [424, 137] width 31 height 6
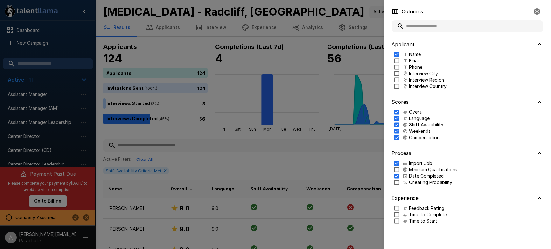
click at [345, 135] on div at bounding box center [275, 124] width 551 height 249
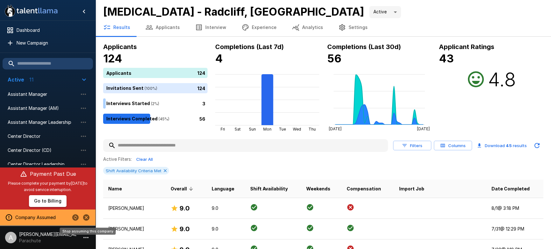
click at [88, 219] on icon "Stop assuming this company" at bounding box center [86, 217] width 6 height 6
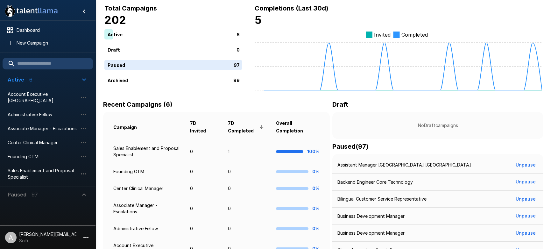
scroll to position [35, 0]
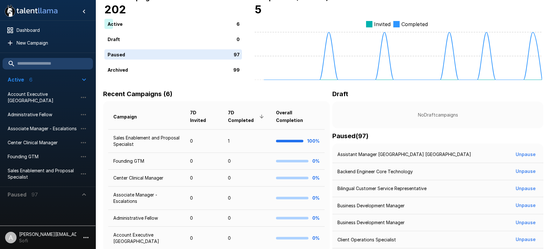
click at [47, 194] on span "Paused 97" at bounding box center [44, 195] width 73 height 8
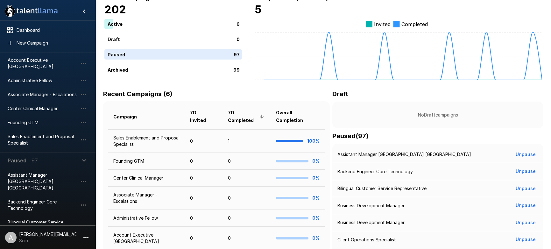
scroll to position [48, 0]
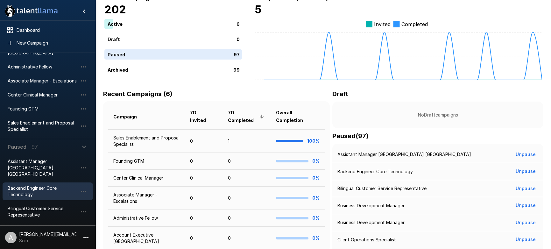
click at [50, 185] on span "Backend Engineer Core Technology" at bounding box center [43, 191] width 70 height 13
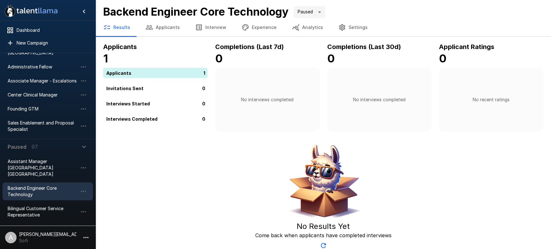
click at [168, 28] on button "Applicants" at bounding box center [163, 27] width 50 height 18
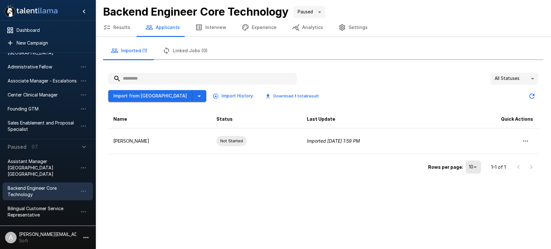
drag, startPoint x: 191, startPoint y: 28, endPoint x: 194, endPoint y: 29, distance: 3.4
click at [191, 28] on button "Interview" at bounding box center [211, 27] width 46 height 18
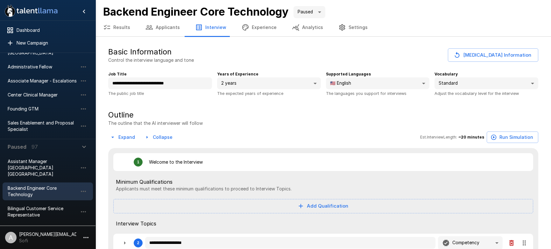
type textarea "*"
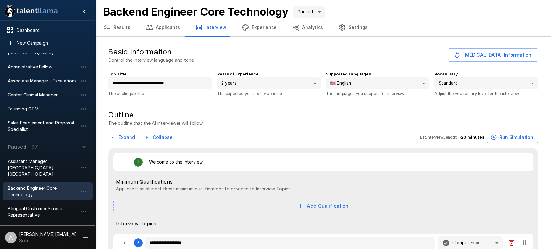
type textarea "*"
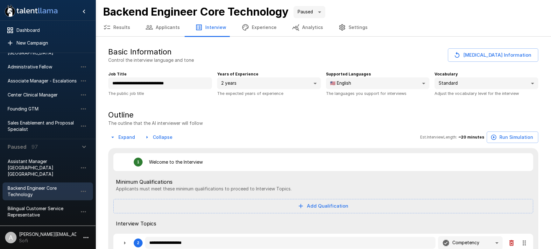
type textarea "*"
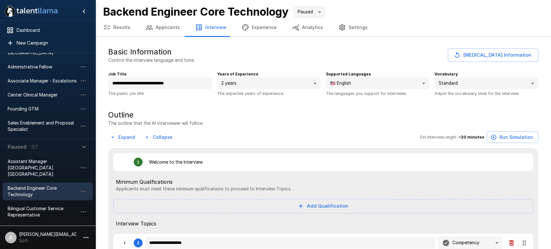
type textarea "*"
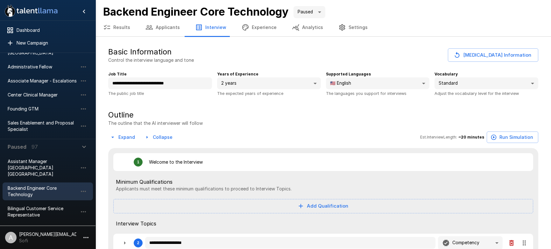
type textarea "*"
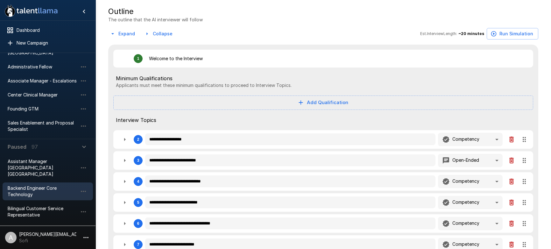
scroll to position [139, 0]
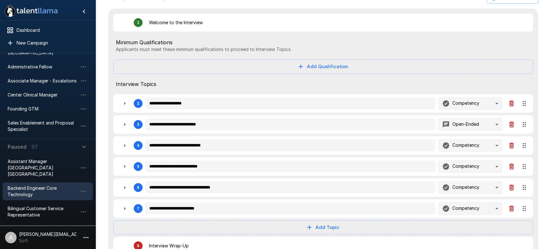
type textarea "*"
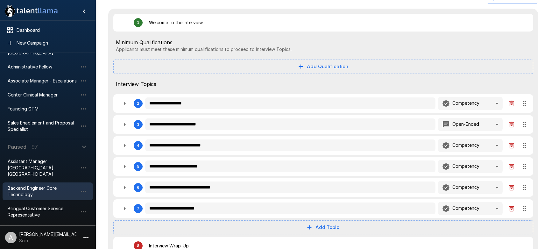
type textarea "*"
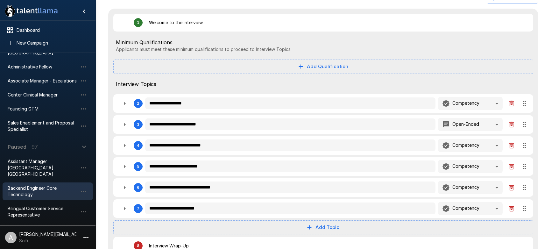
type textarea "*"
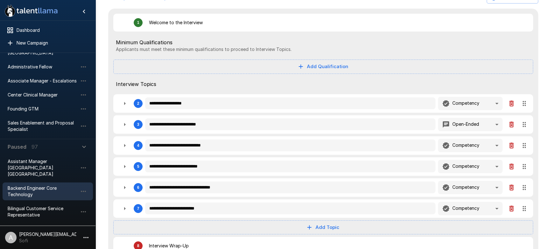
type textarea "*"
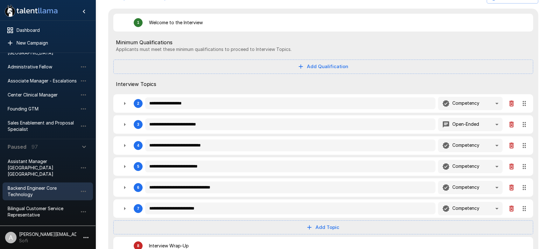
type textarea "*"
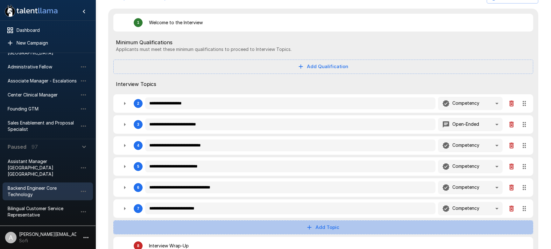
click at [327, 231] on button "Add Topic" at bounding box center [323, 227] width 420 height 14
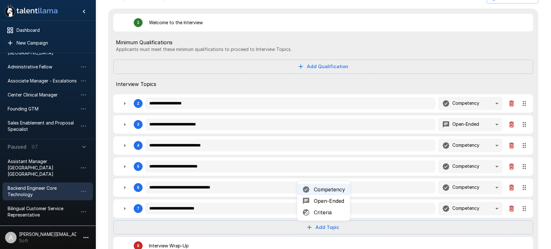
click at [331, 212] on span "Criteria" at bounding box center [329, 213] width 31 height 8
type textarea "*"
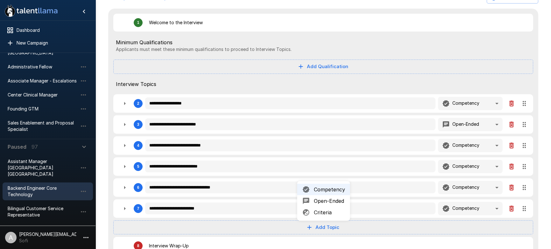
type textarea "*"
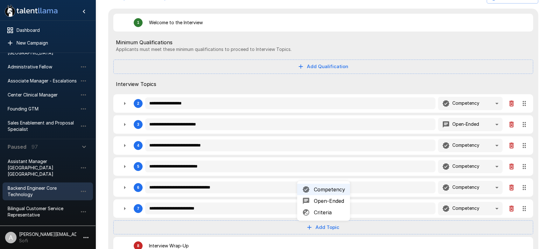
type textarea "*"
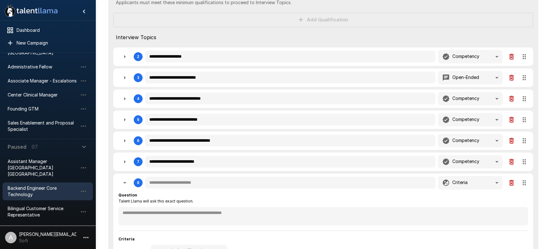
scroll to position [233, 0]
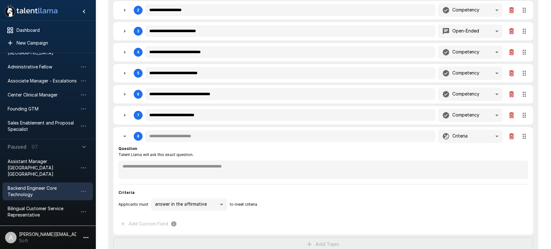
type textarea "*"
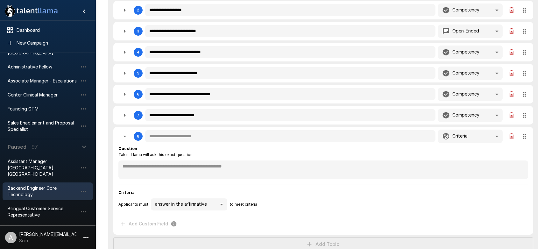
type textarea "*"
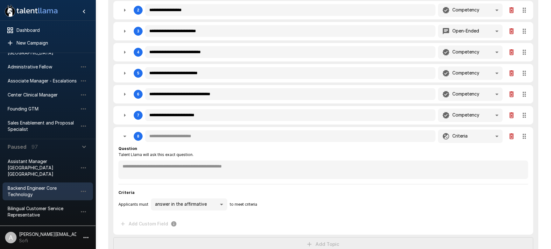
type textarea "*"
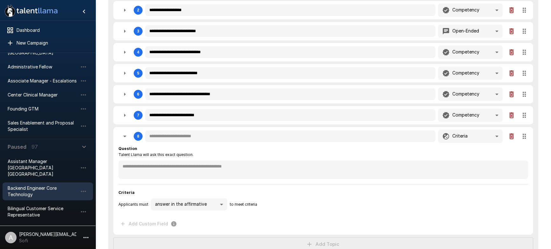
type textarea "*"
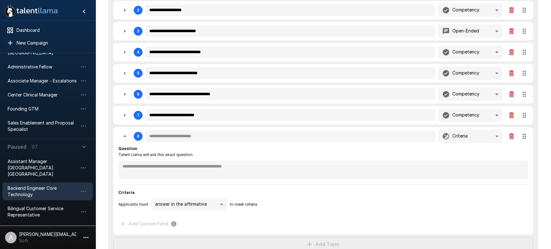
type textarea "*"
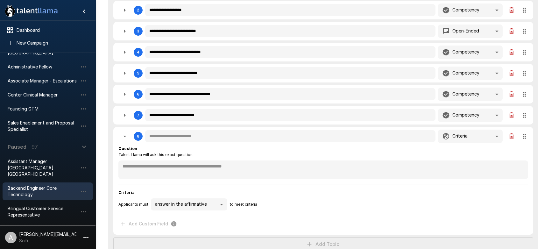
type textarea "*"
click at [509, 136] on icon "button" at bounding box center [512, 136] width 8 height 8
type textarea "*"
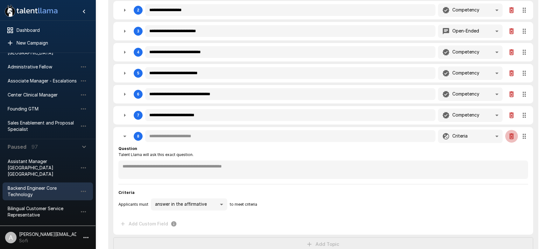
type textarea "*"
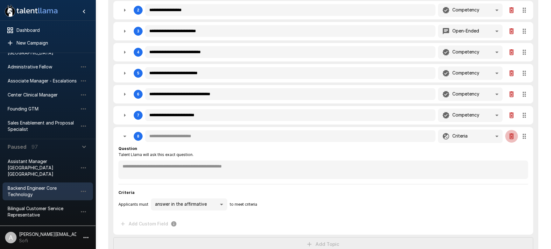
type textarea "*"
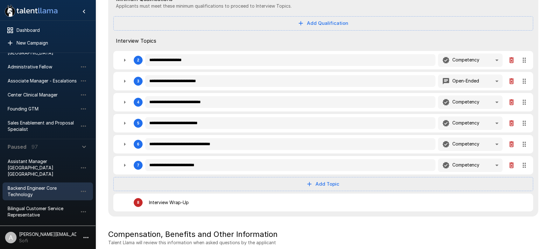
scroll to position [140, 0]
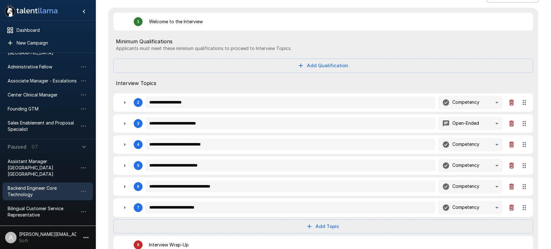
click at [316, 227] on button "Add Topic" at bounding box center [323, 226] width 420 height 14
type textarea "*"
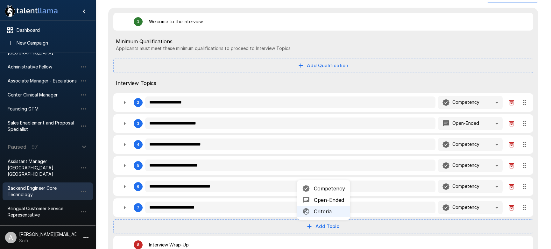
type textarea "*"
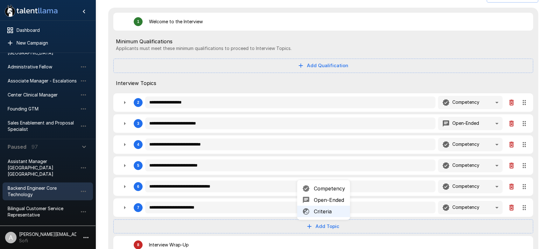
type textarea "*"
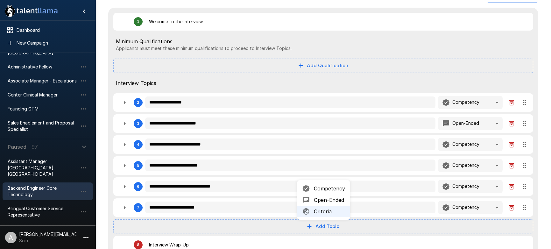
type textarea "*"
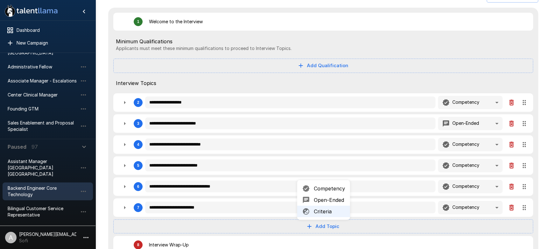
type textarea "*"
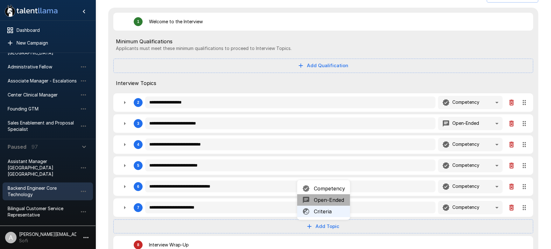
click at [326, 201] on span "Open-Ended" at bounding box center [329, 200] width 31 height 8
type textarea "*"
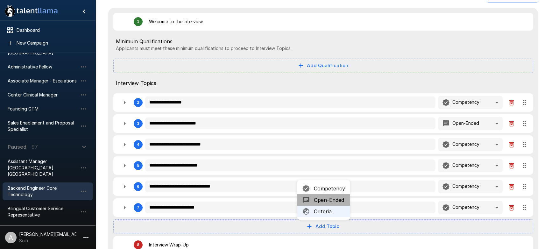
type textarea "*"
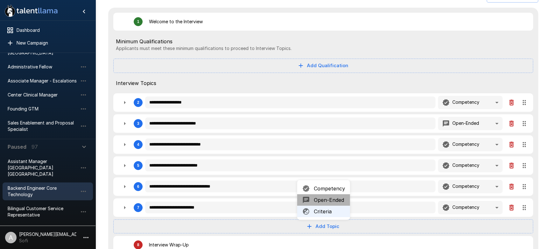
type textarea "*"
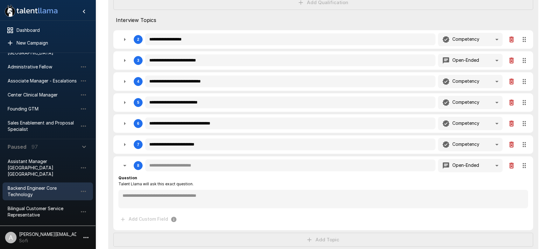
scroll to position [237, 0]
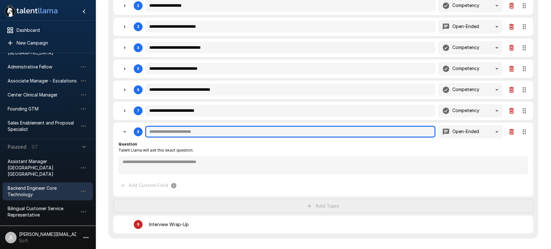
type textarea "*"
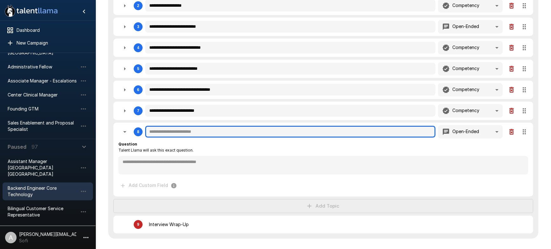
type textarea "*"
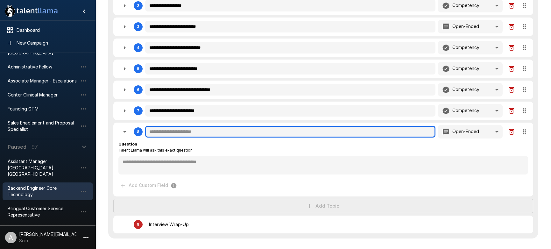
type textarea "*"
click at [191, 131] on input "text" at bounding box center [290, 132] width 290 height 12
type textarea "*"
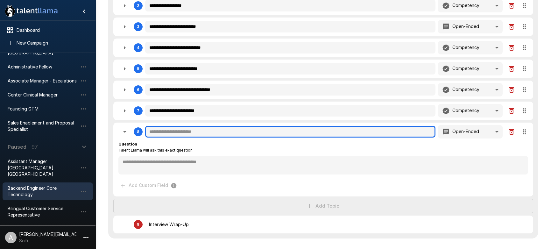
type textarea "*"
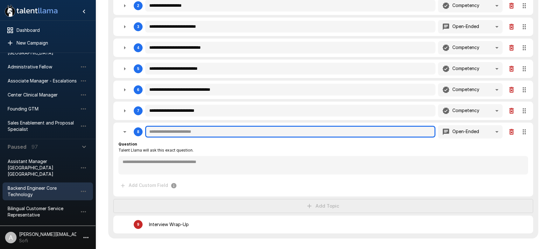
type textarea "*"
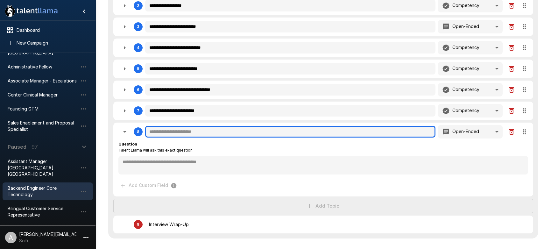
type textarea "*"
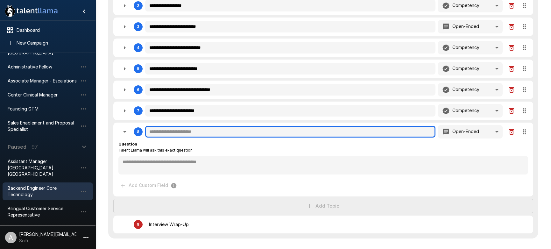
type textarea "*"
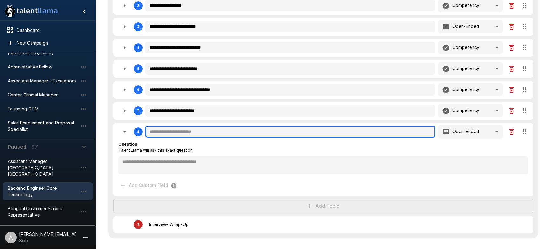
type textarea "*"
type input "*"
type textarea "*"
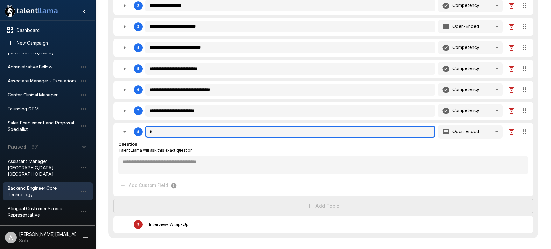
type textarea "*"
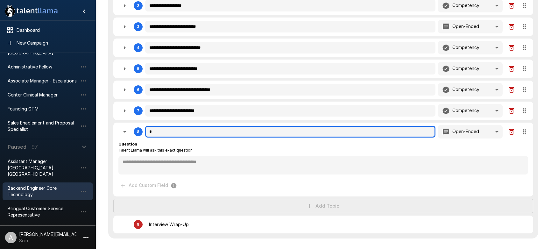
type textarea "*"
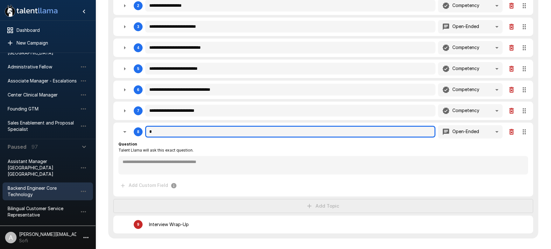
type textarea "*"
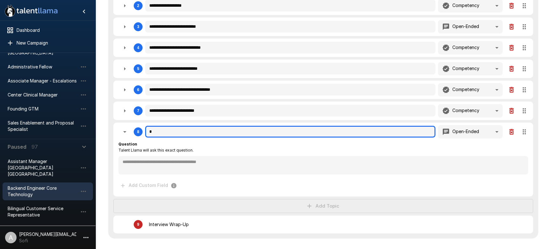
type textarea "*"
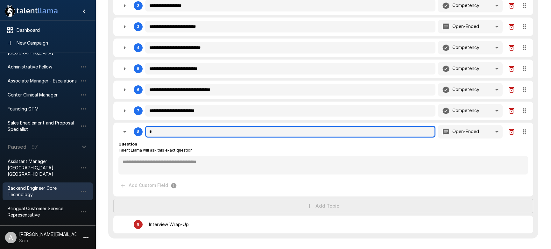
type textarea "*"
type input "**"
type textarea "*"
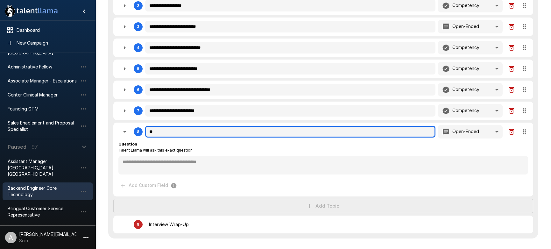
type textarea "*"
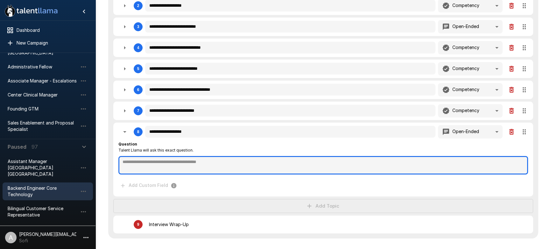
click at [213, 168] on textarea at bounding box center [323, 165] width 410 height 18
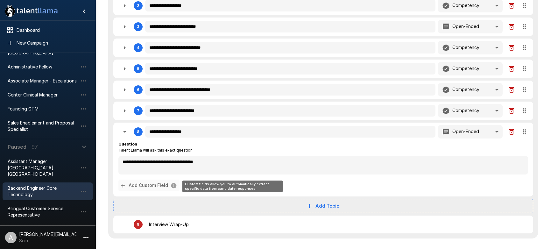
click at [154, 186] on button "Add Custom Field" at bounding box center [148, 186] width 61 height 12
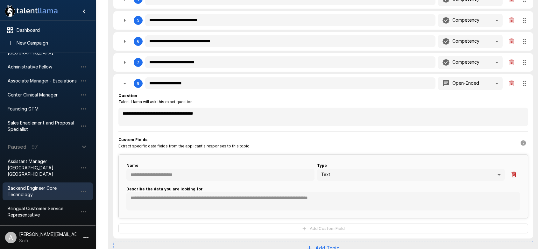
scroll to position [301, 0]
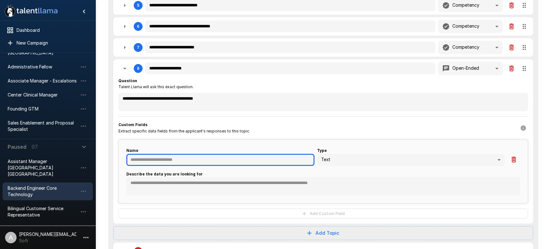
click at [188, 161] on input "text" at bounding box center [220, 160] width 188 height 12
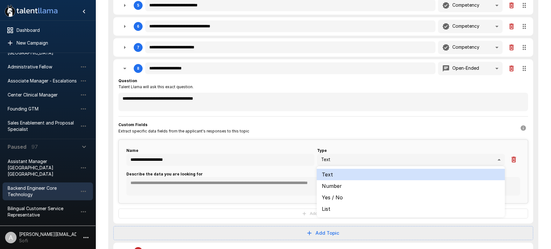
click at [330, 208] on li "List" at bounding box center [411, 208] width 188 height 11
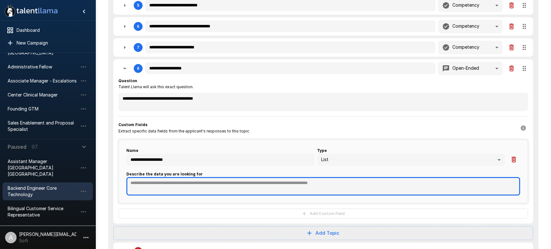
click at [215, 181] on textarea at bounding box center [323, 186] width 394 height 18
click at [152, 181] on textarea "**********" at bounding box center [323, 186] width 394 height 18
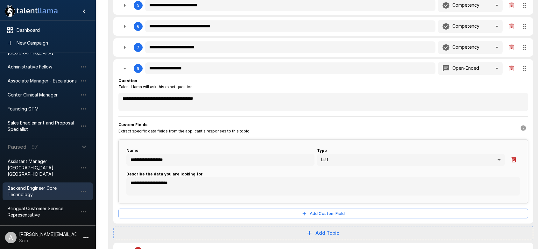
click at [242, 121] on div "**********" at bounding box center [323, 148] width 410 height 141
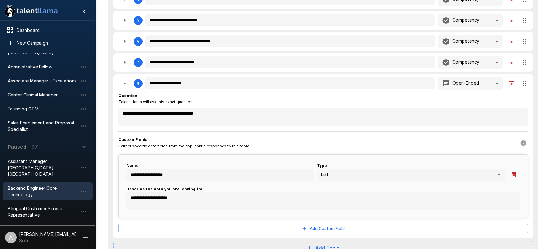
scroll to position [285, 0]
click at [125, 85] on icon "button" at bounding box center [125, 84] width 8 height 8
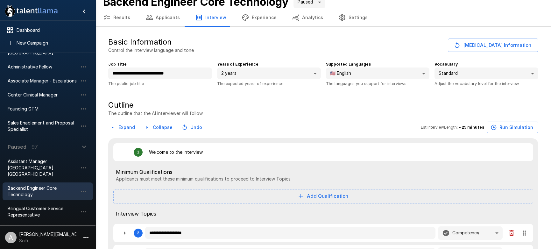
scroll to position [0, 0]
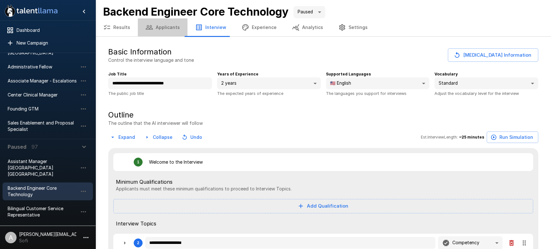
click at [165, 34] on button "Applicants" at bounding box center [163, 27] width 50 height 18
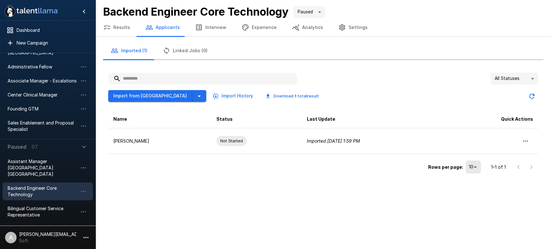
click at [87, 232] on button "button" at bounding box center [86, 237] width 11 height 11
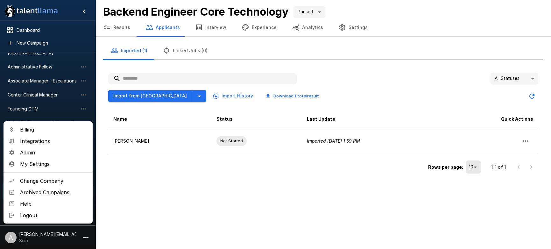
click at [73, 178] on span "Change Company" at bounding box center [53, 181] width 67 height 8
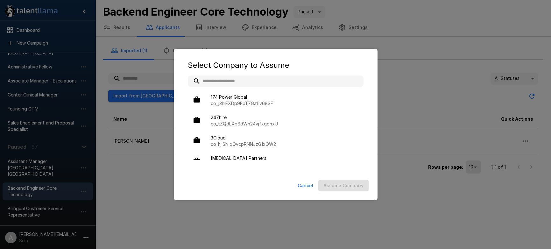
click at [223, 81] on input "text" at bounding box center [276, 80] width 176 height 11
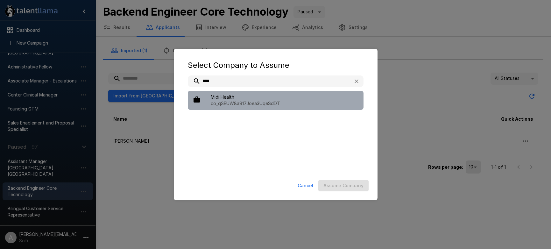
click at [262, 101] on p "co_qSEUW8a917Joea3UqeSdDT" at bounding box center [285, 103] width 148 height 6
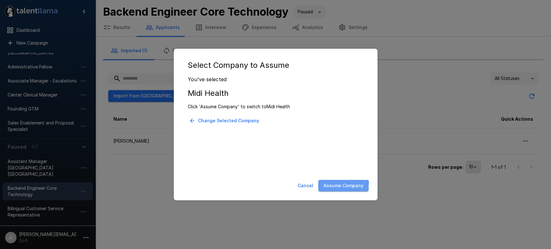
click at [329, 190] on button "Assume Company" at bounding box center [343, 186] width 50 height 12
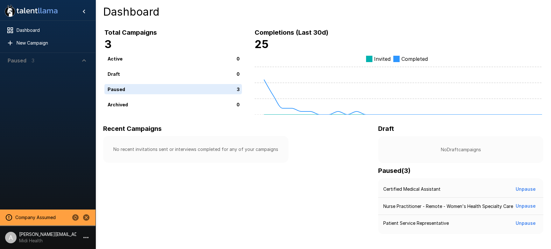
click at [78, 64] on span "Paused 3" at bounding box center [44, 61] width 73 height 8
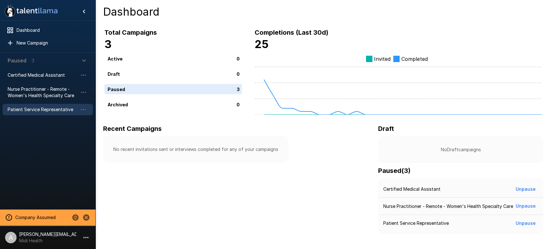
click at [62, 106] on span "Patient Service Representative" at bounding box center [43, 109] width 70 height 6
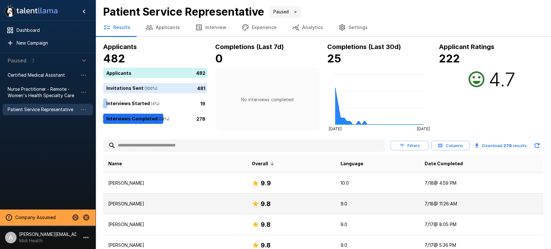
click at [213, 206] on p "[PERSON_NAME]" at bounding box center [174, 204] width 133 height 6
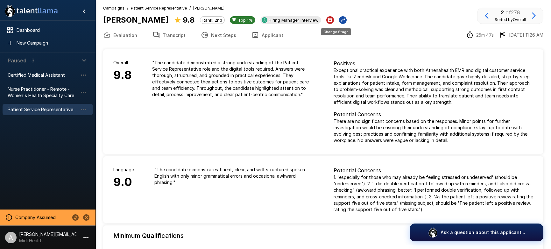
click at [340, 22] on icon "Change Stage" at bounding box center [343, 20] width 6 height 6
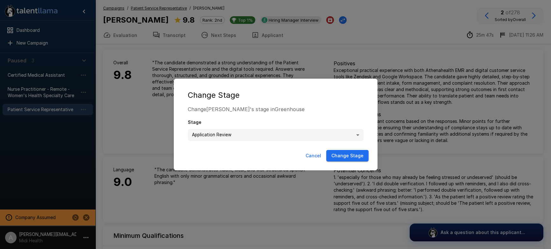
click at [298, 138] on body ".st0{fill:#FFFFFF;} .st1{fill:#76a4ed;} Dashboard New Campaign Paused 3 Certifi…" at bounding box center [275, 124] width 551 height 249
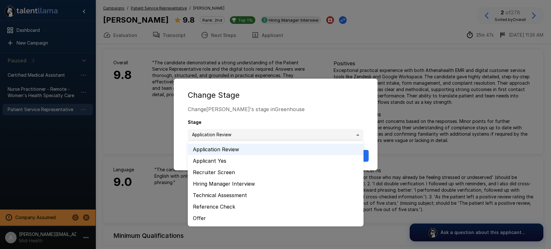
click at [299, 110] on div at bounding box center [275, 124] width 551 height 249
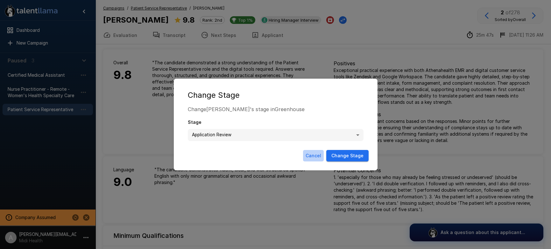
click at [313, 160] on button "Cancel" at bounding box center [313, 156] width 21 height 12
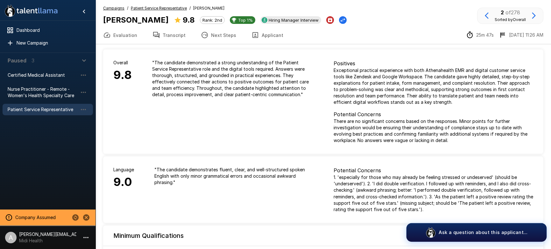
click at [473, 229] on button "Ask a question about this applicant..." at bounding box center [477, 232] width 140 height 19
